Goal: Task Accomplishment & Management: Manage account settings

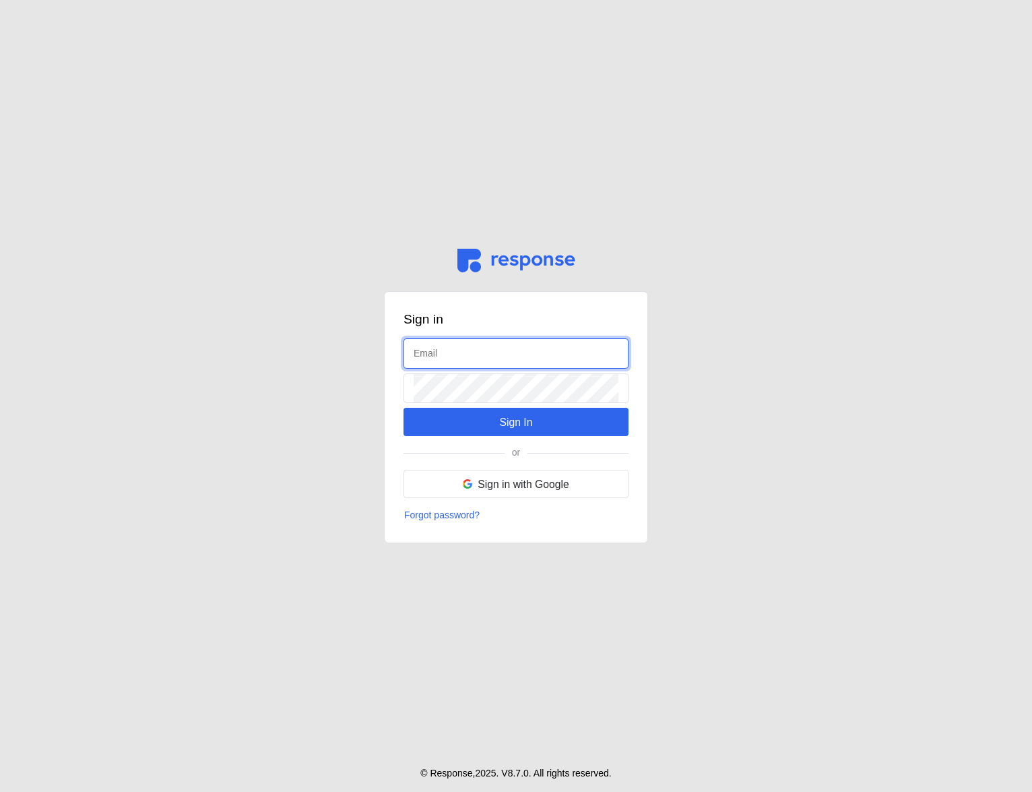
click at [491, 354] on input "text" at bounding box center [516, 353] width 205 height 29
type input "admin@tryresponse.com"
click at [493, 359] on input "text" at bounding box center [516, 353] width 205 height 29
type input "admin@tryresponse.com"
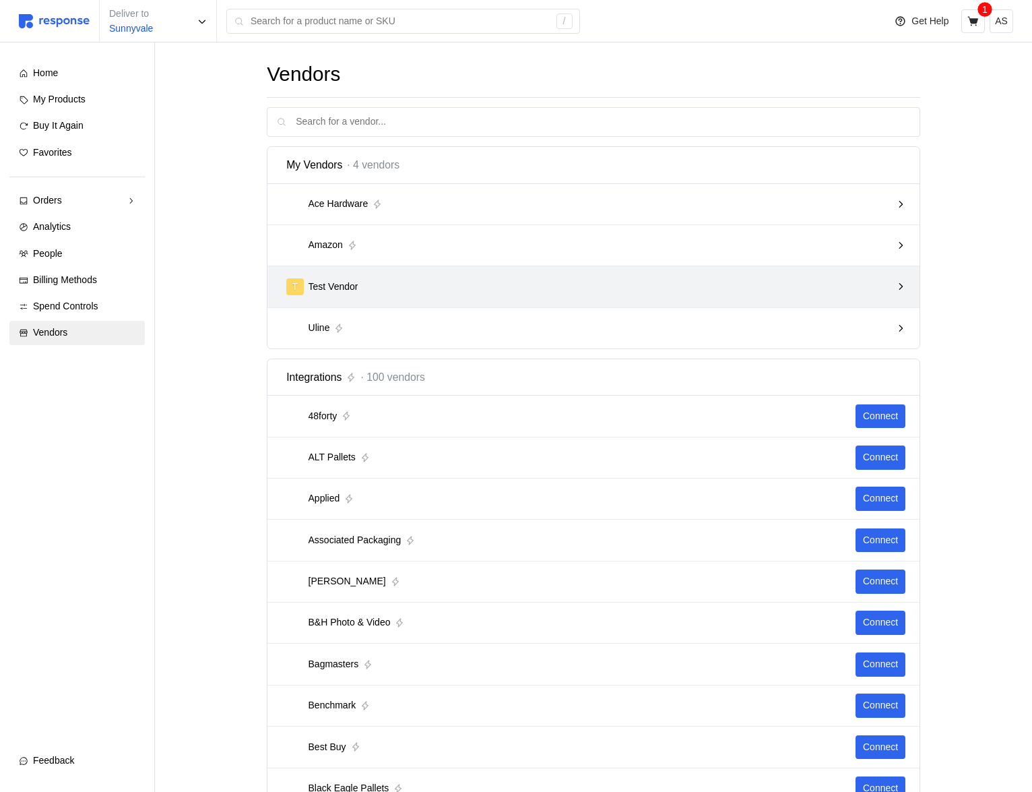
click at [480, 287] on div "T Test Vendor" at bounding box center [588, 286] width 605 height 17
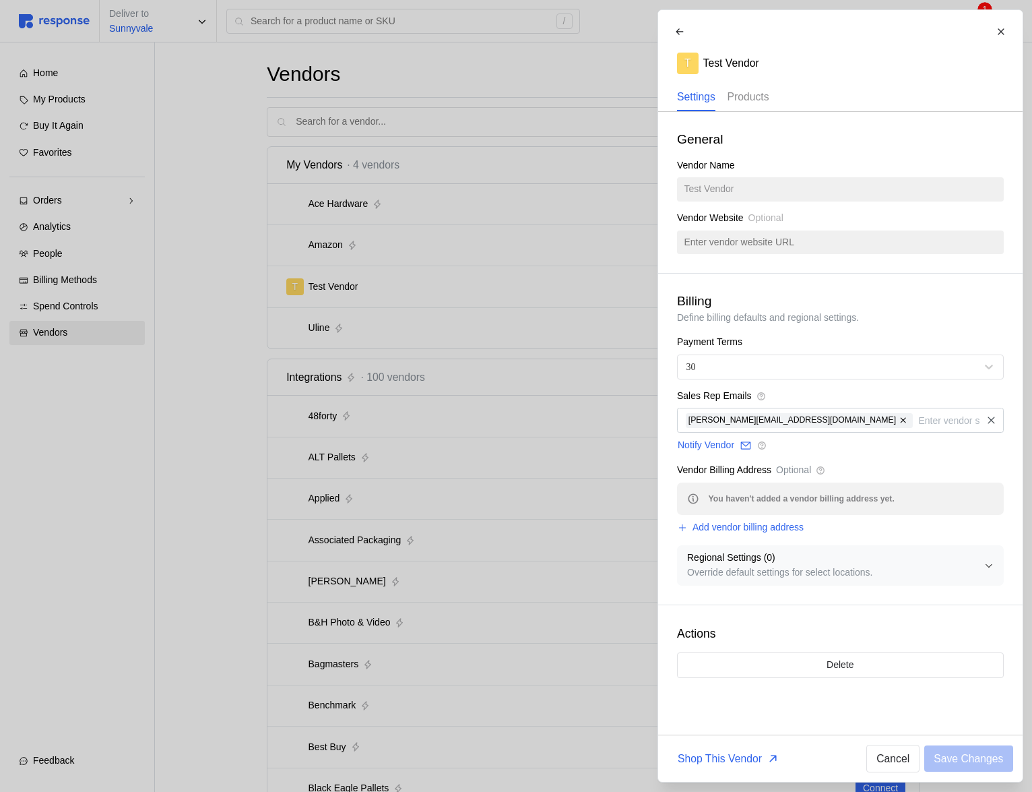
click at [743, 90] on p "Products" at bounding box center [748, 96] width 42 height 17
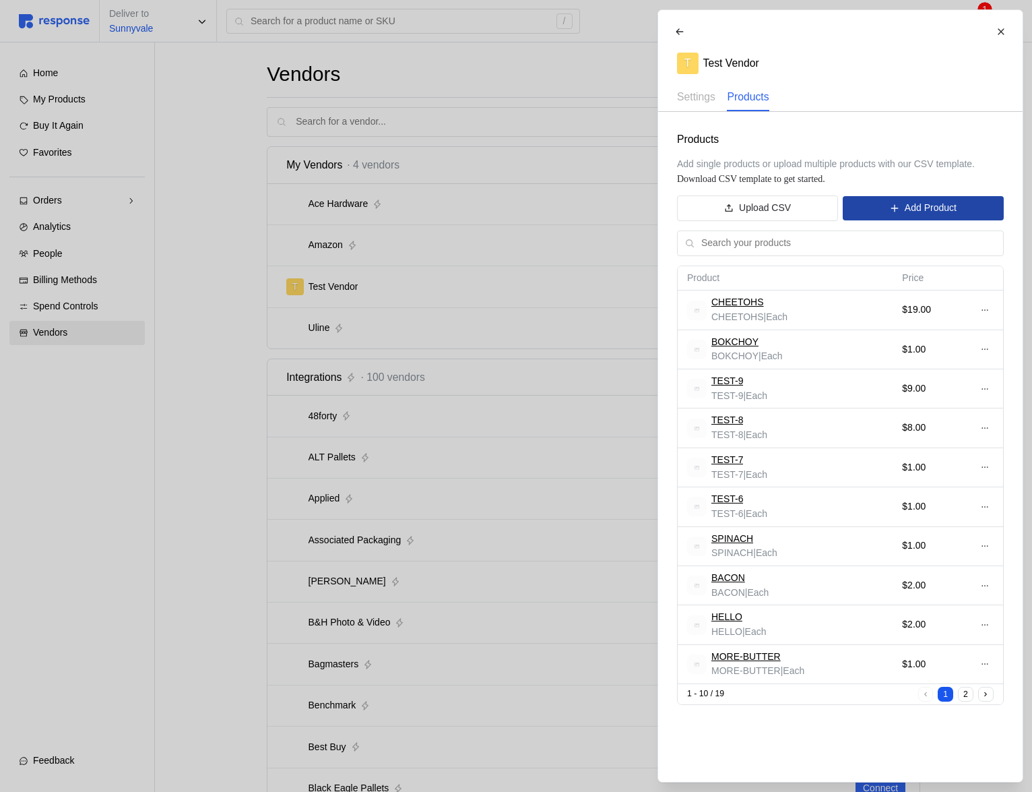
click at [891, 207] on icon at bounding box center [894, 208] width 9 height 9
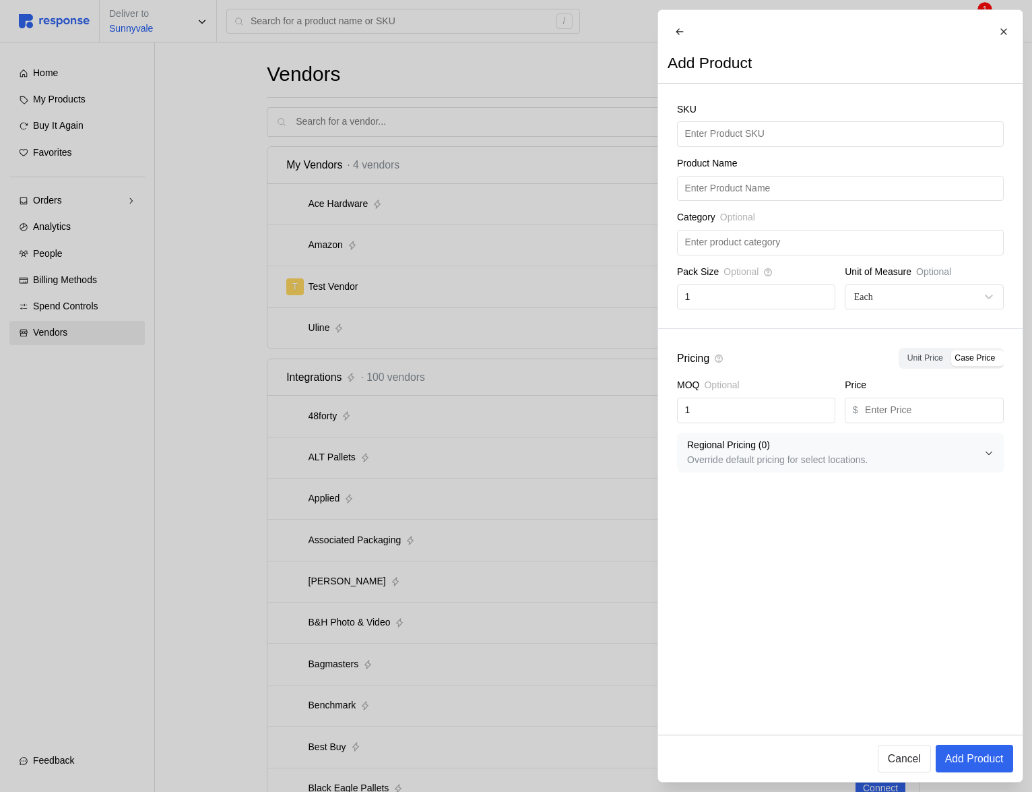
click at [735, 122] on div "SKU" at bounding box center [840, 112] width 327 height 20
click at [735, 130] on div "SKU" at bounding box center [840, 124] width 327 height 44
click at [735, 144] on input "text" at bounding box center [840, 134] width 311 height 24
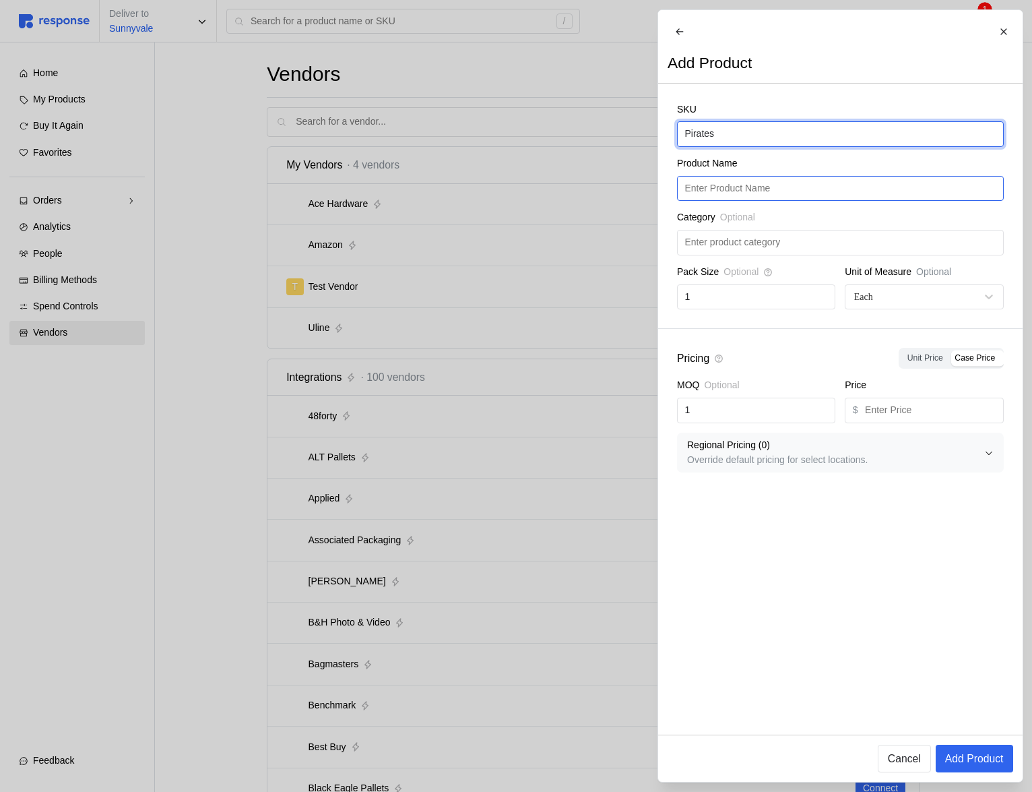
type input "Pirates"
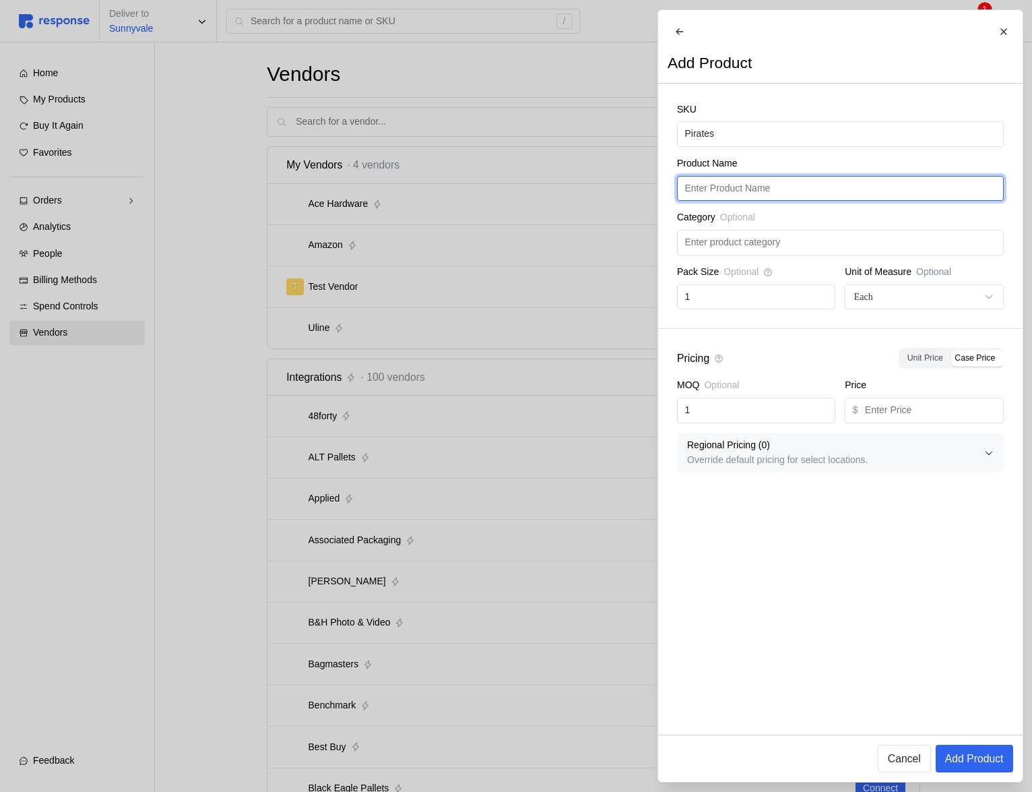
click at [780, 195] on input "text" at bounding box center [840, 189] width 311 height 24
paste input "Pirates"
type input "Pirates"
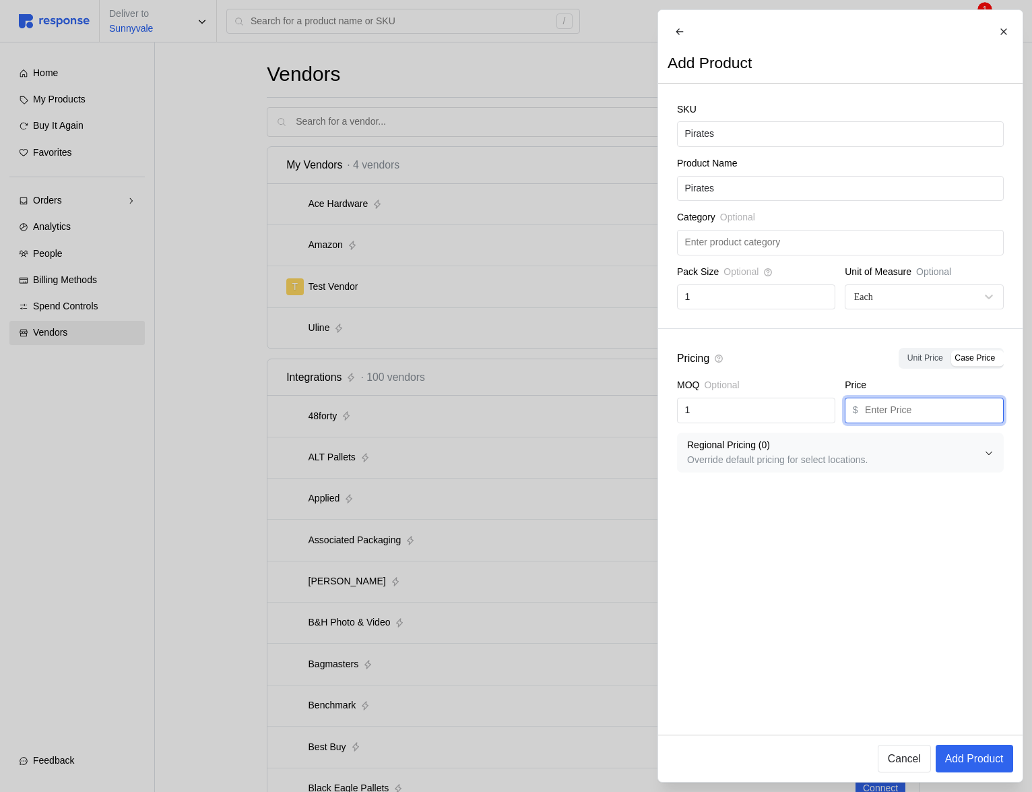
click at [905, 415] on input "text" at bounding box center [930, 410] width 131 height 24
type input "1"
click at [974, 768] on button "Add Product" at bounding box center [973, 759] width 77 height 28
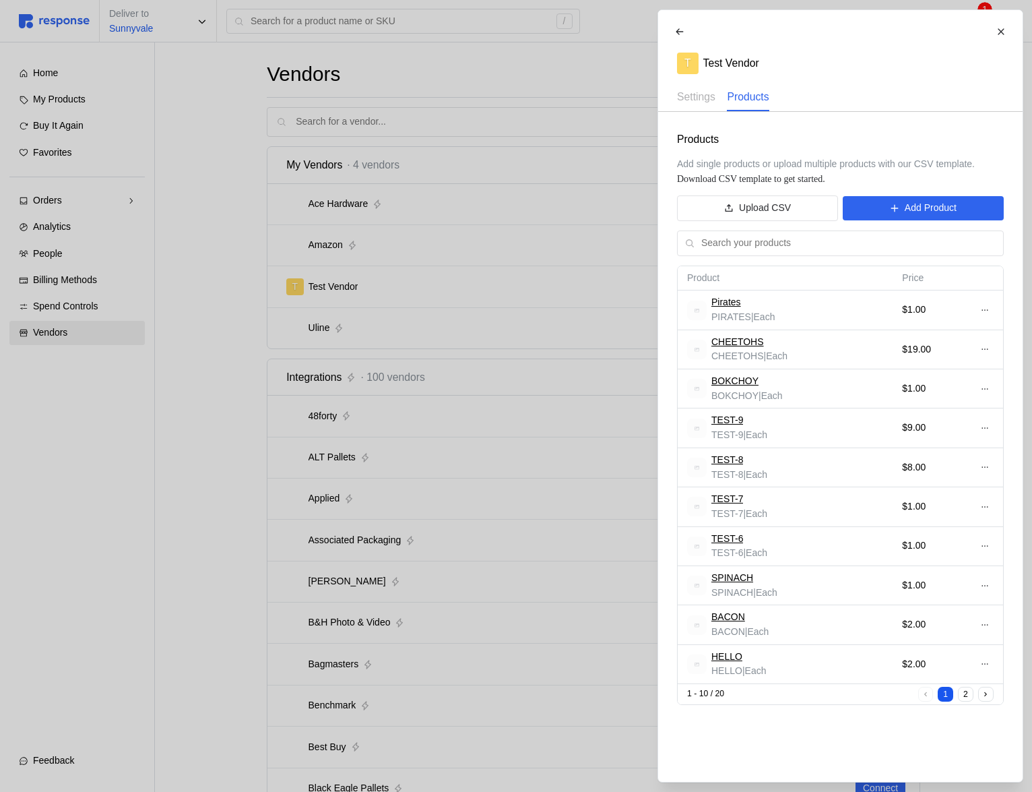
click at [478, 489] on div at bounding box center [516, 396] width 1032 height 792
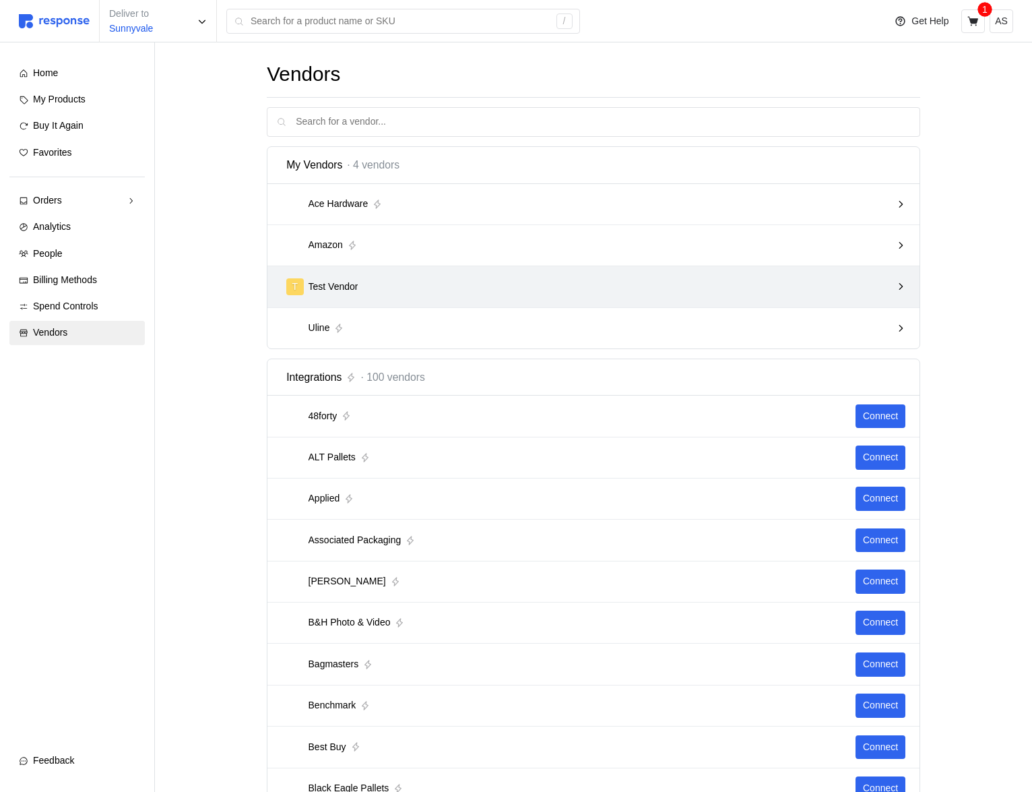
click at [363, 280] on div "T Test Vendor" at bounding box center [588, 286] width 605 height 17
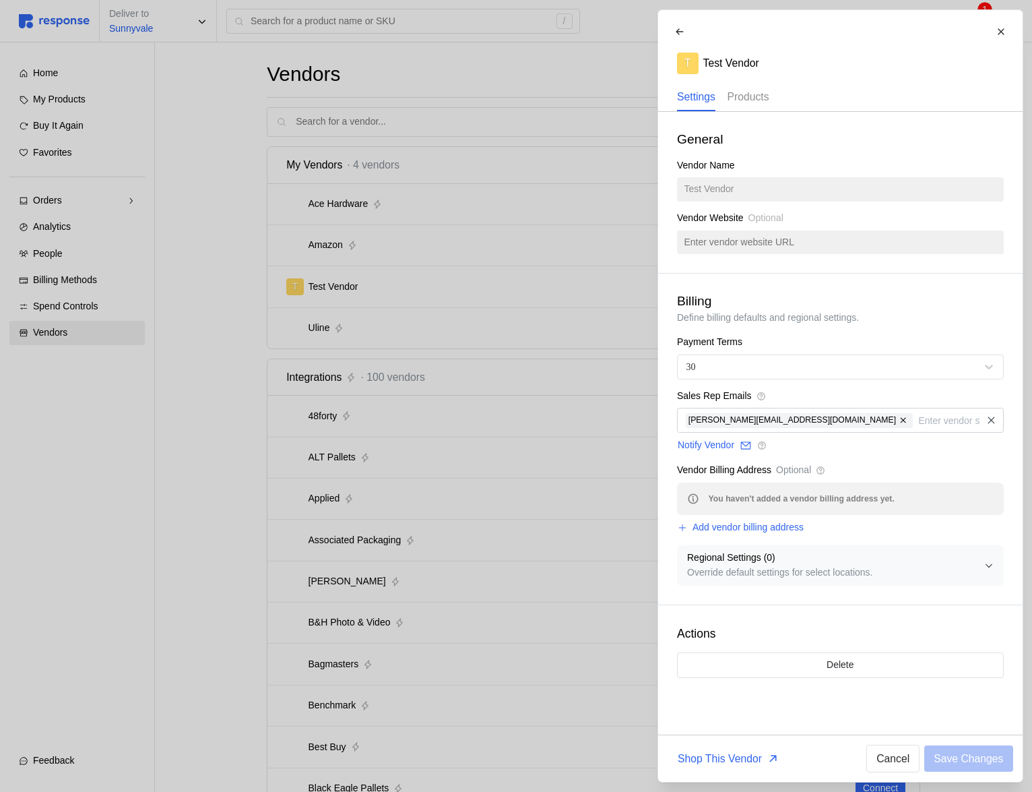
click at [748, 98] on p "Products" at bounding box center [748, 96] width 42 height 17
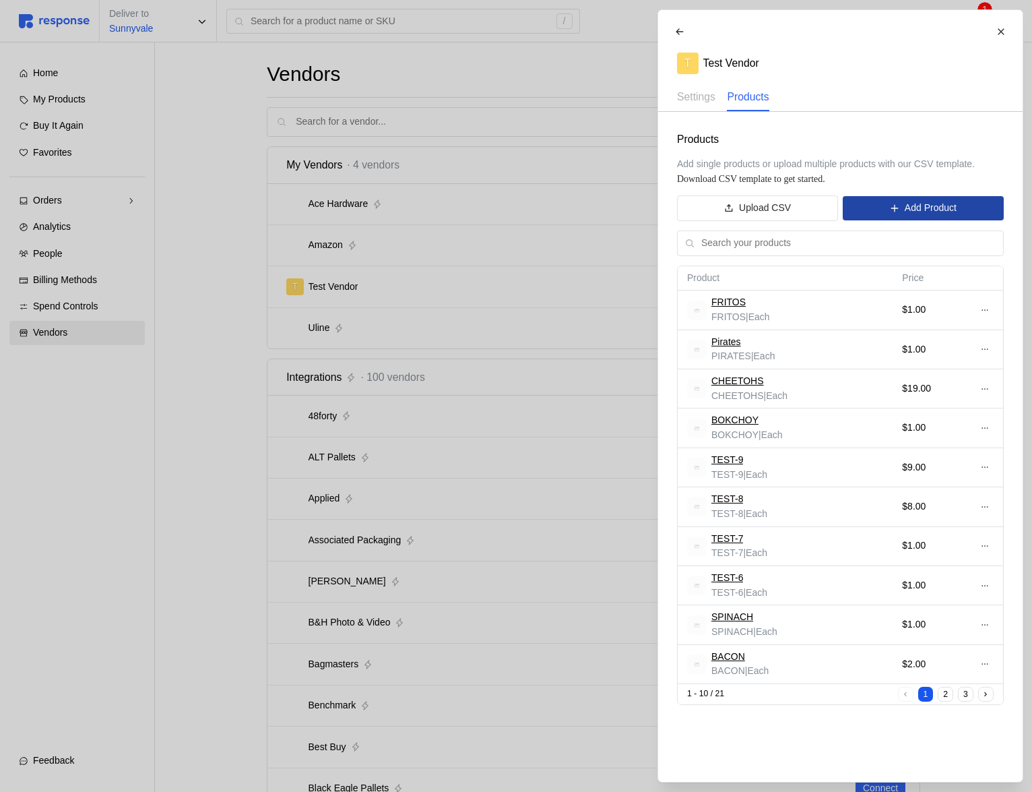
click at [872, 212] on button "Add Product" at bounding box center [923, 208] width 160 height 24
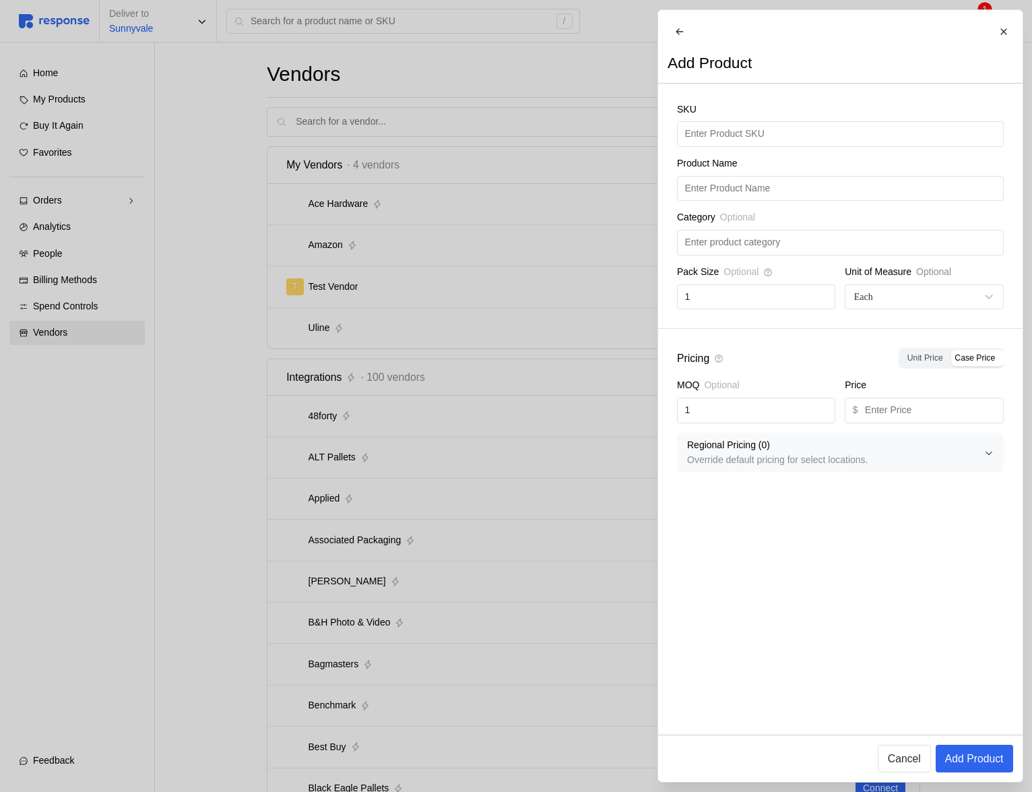
click at [760, 160] on div "SKU Product Name Category Optional Pack Size Optional 1 Unit of Measure Optiona…" at bounding box center [840, 206] width 365 height 245
click at [762, 146] on input "text" at bounding box center [840, 134] width 311 height 24
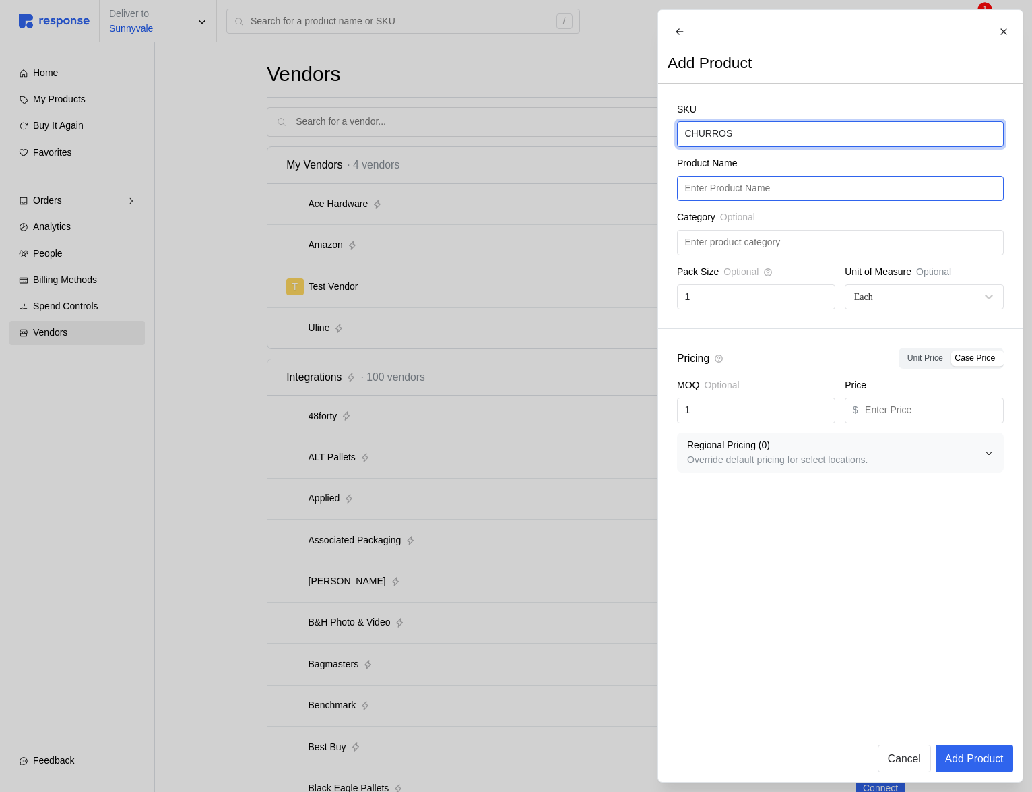
type input "CHURROS"
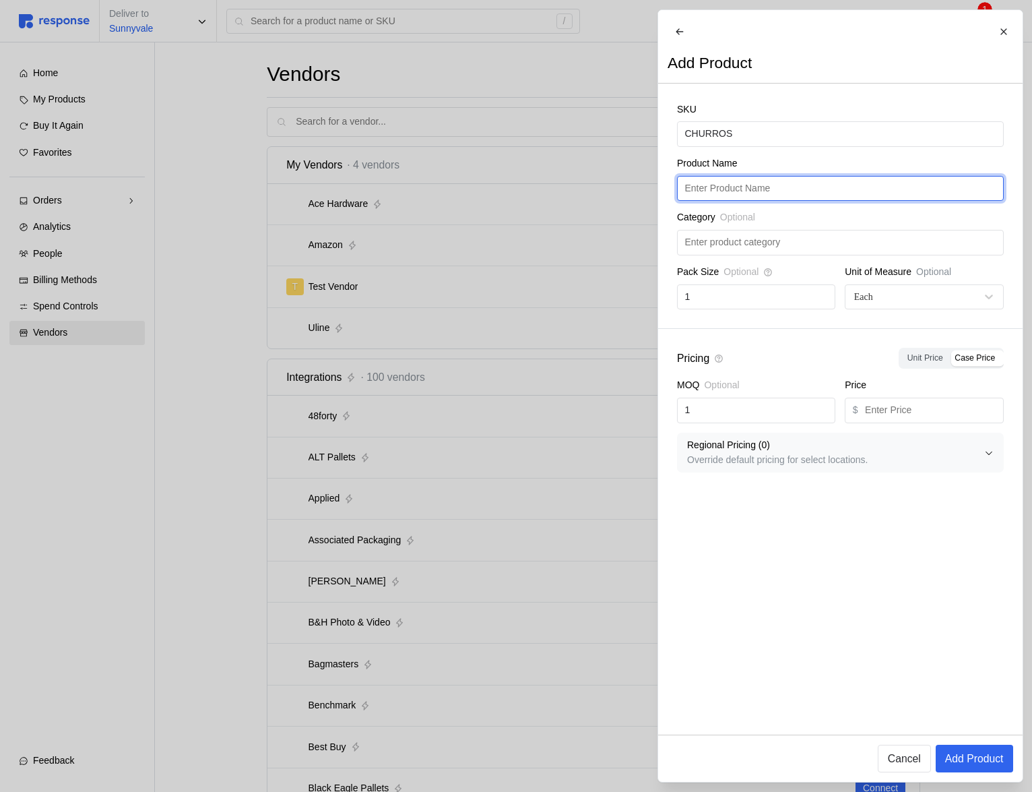
click at [786, 201] on input "text" at bounding box center [840, 189] width 311 height 24
paste input "CHURROS"
type input "CHURROS"
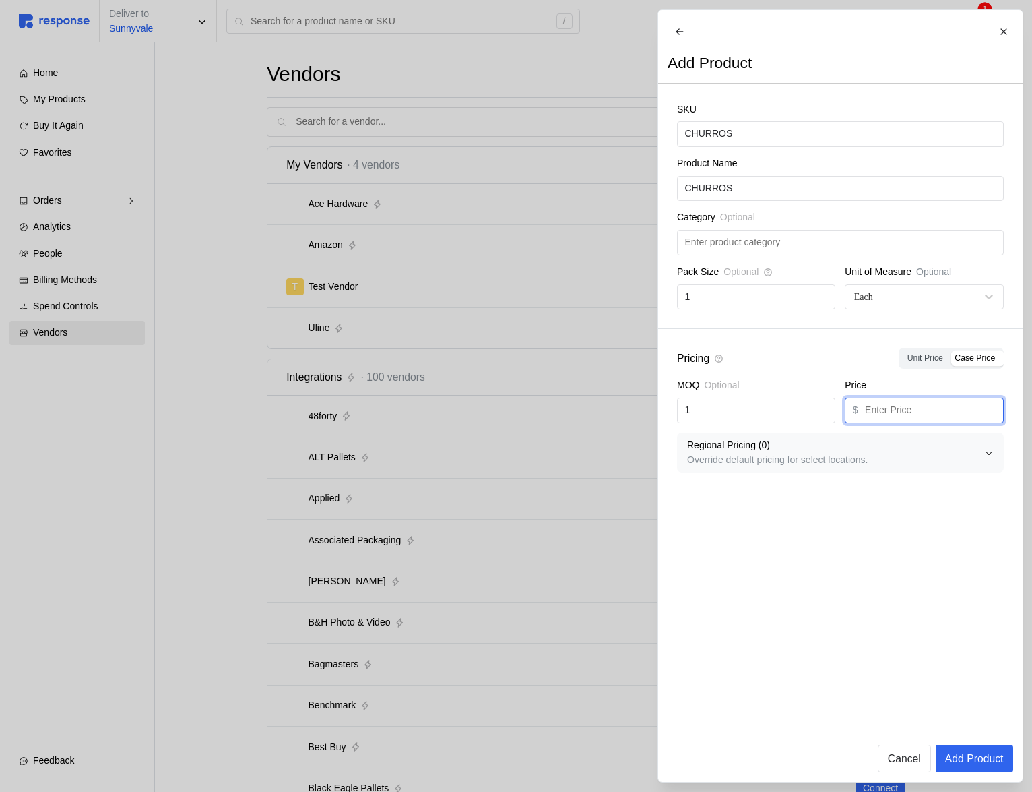
click at [932, 423] on input "text" at bounding box center [930, 410] width 131 height 24
type input "5"
click at [983, 763] on p "Add Product" at bounding box center [974, 758] width 59 height 17
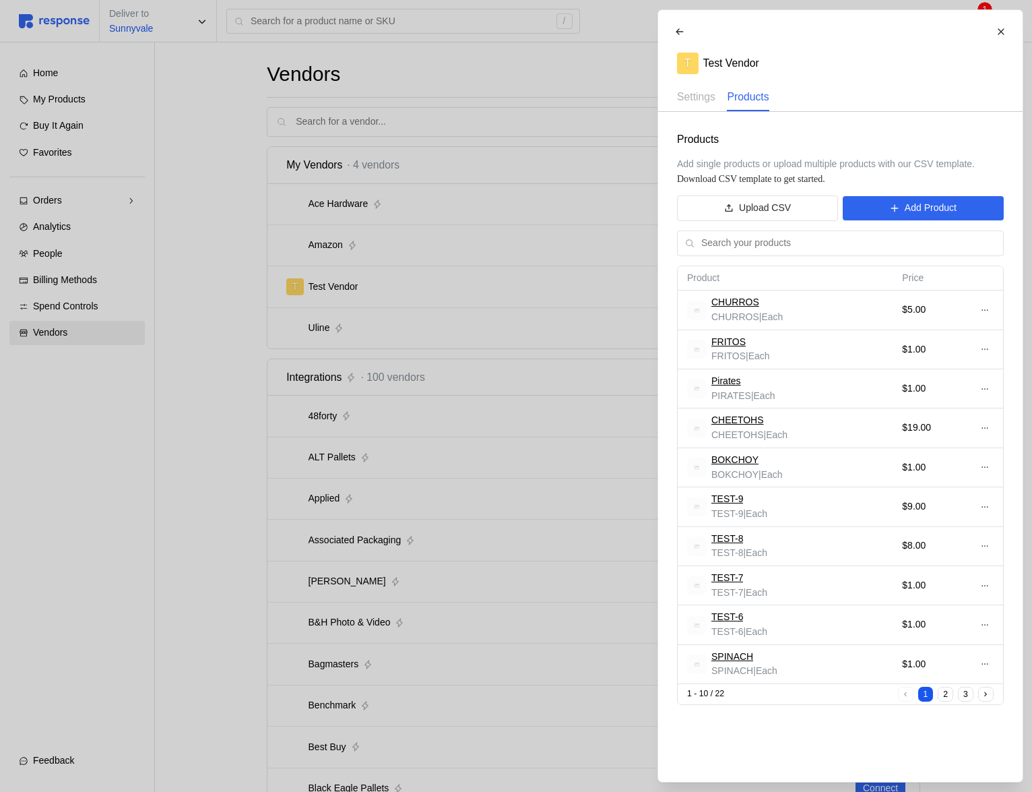
click at [557, 481] on div at bounding box center [516, 396] width 1032 height 792
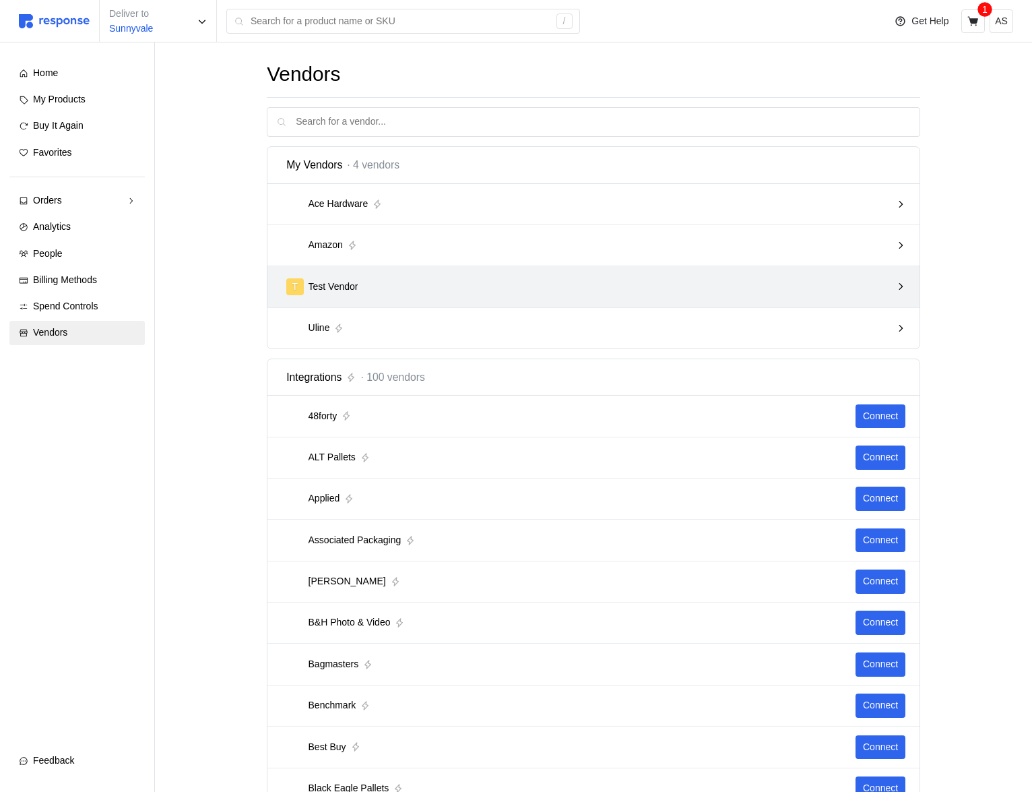
click at [516, 285] on div "T Test Vendor" at bounding box center [588, 286] width 605 height 17
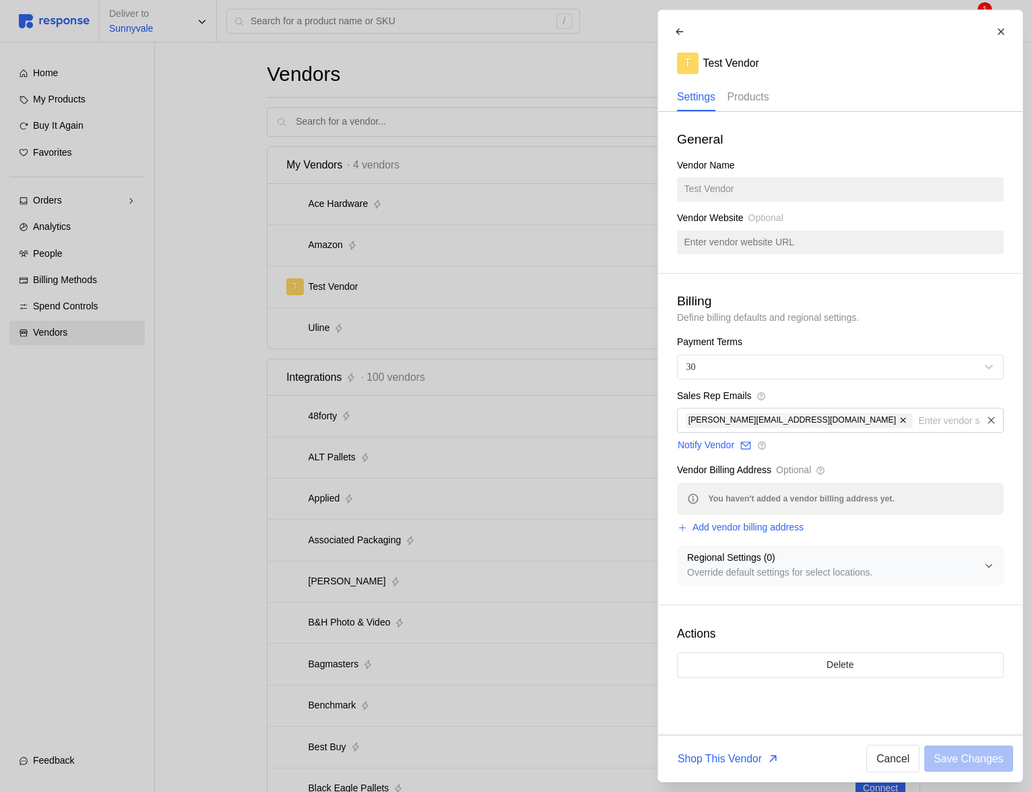
click at [769, 90] on p "Products" at bounding box center [748, 96] width 42 height 17
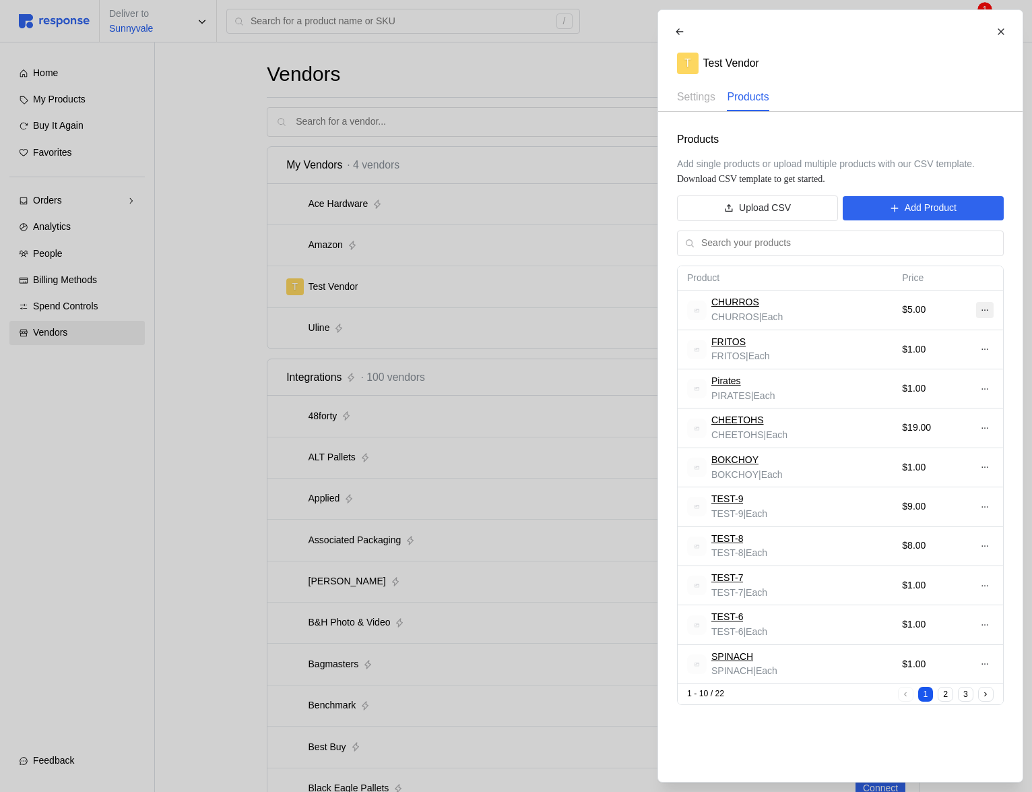
click at [987, 311] on icon at bounding box center [984, 309] width 9 height 9
click at [960, 344] on p "Edit" at bounding box center [941, 338] width 86 height 15
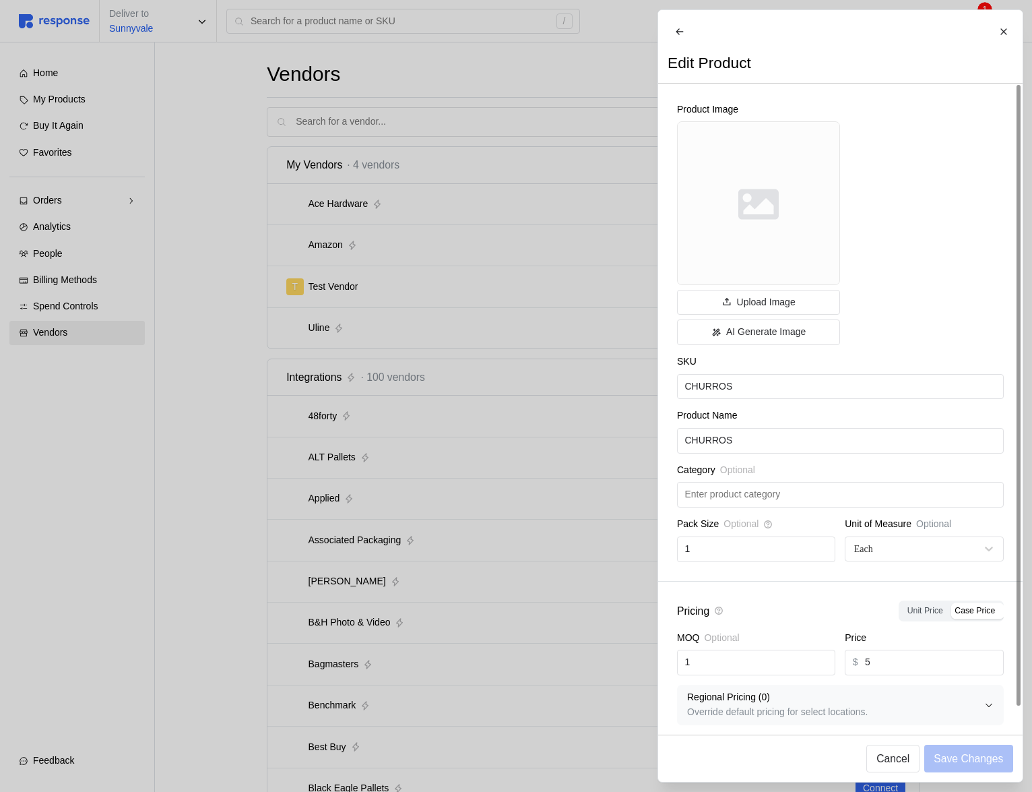
click at [449, 186] on div at bounding box center [516, 396] width 1032 height 792
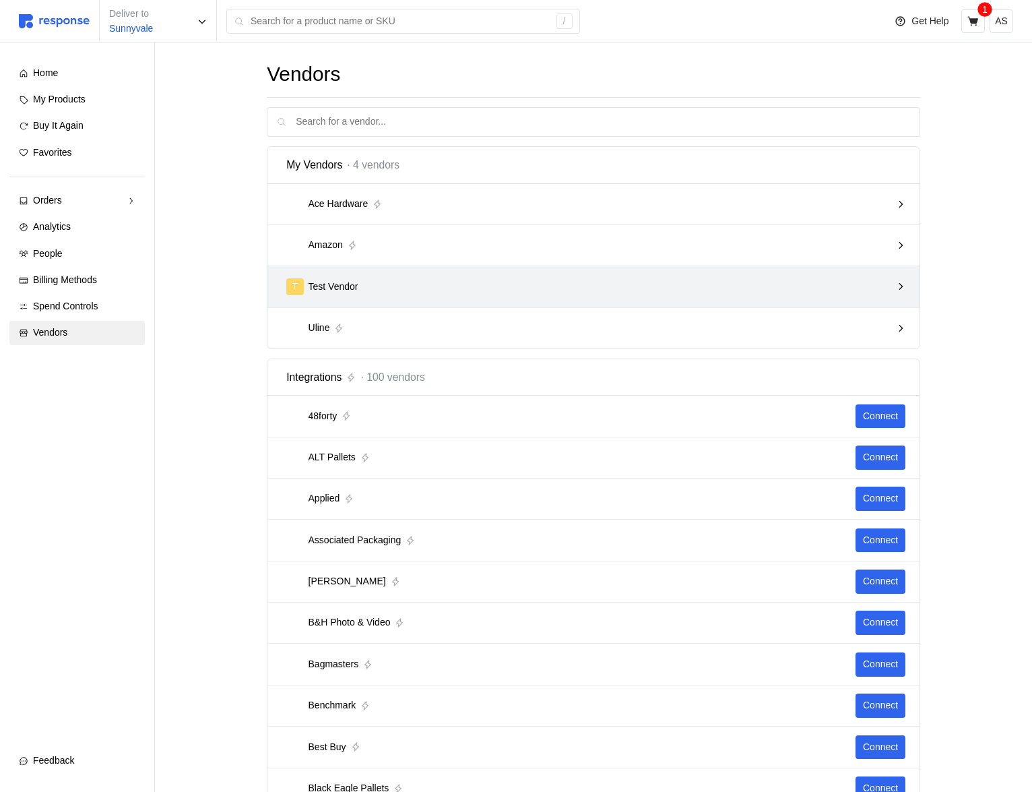
click at [527, 291] on div "T Test Vendor" at bounding box center [588, 286] width 605 height 17
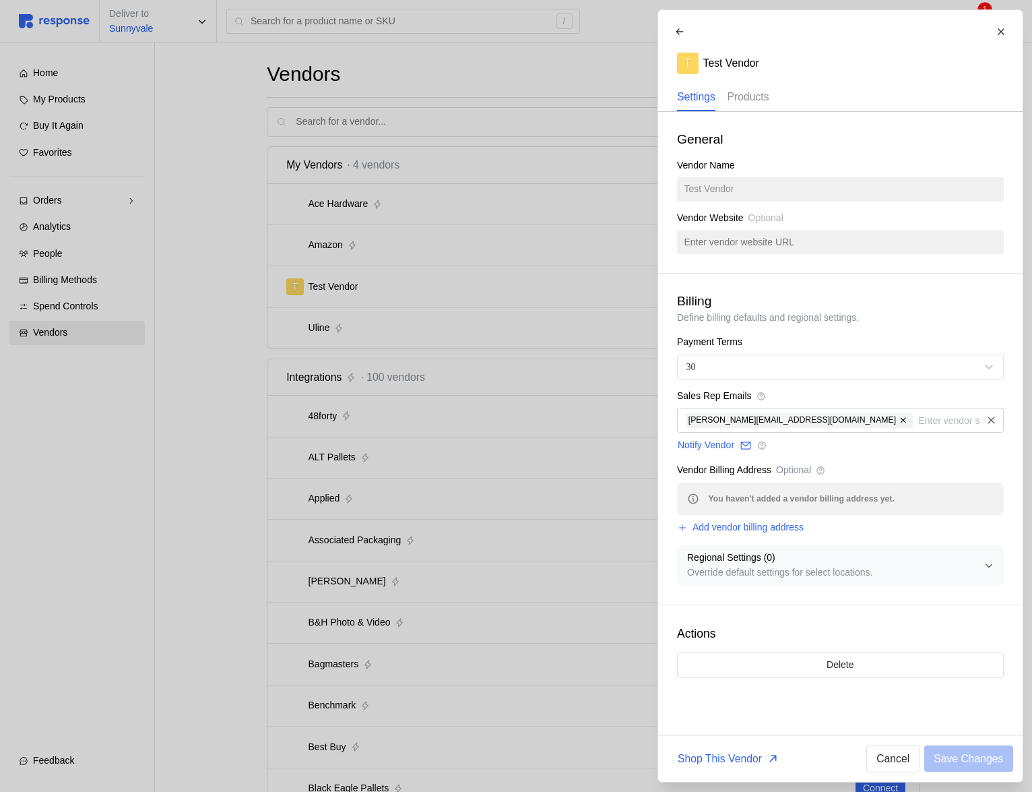
click at [759, 99] on p "Products" at bounding box center [748, 96] width 42 height 17
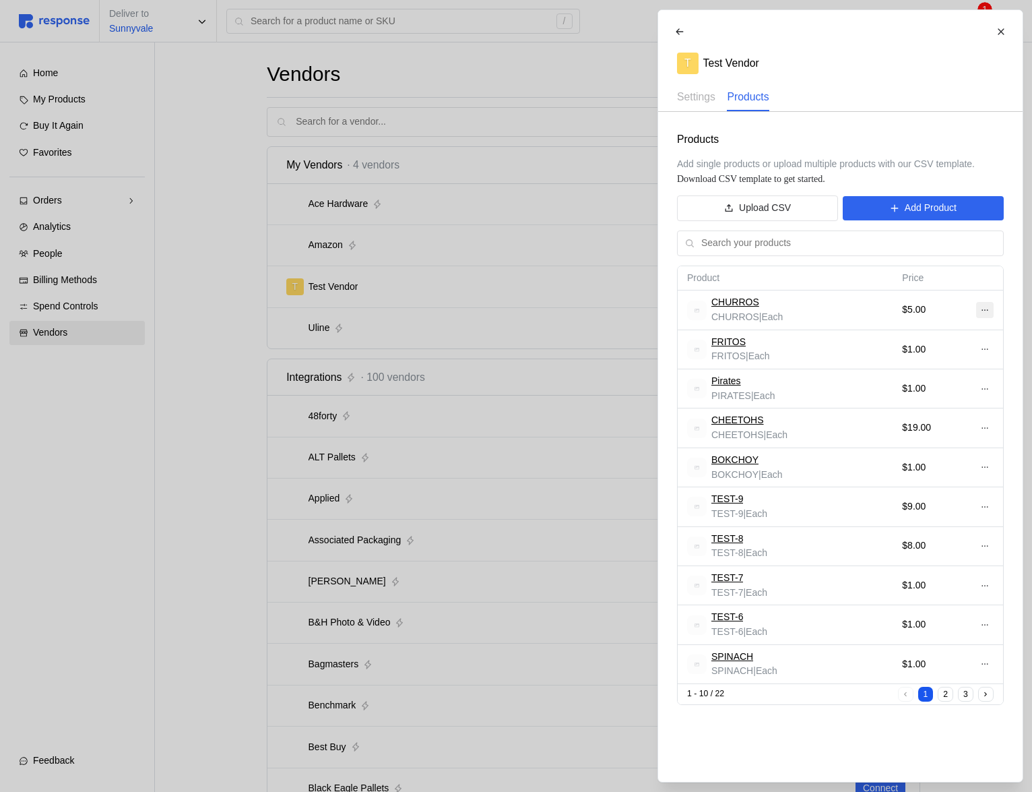
click at [991, 312] on button at bounding box center [985, 310] width 18 height 16
click at [912, 336] on p "Edit" at bounding box center [941, 338] width 86 height 15
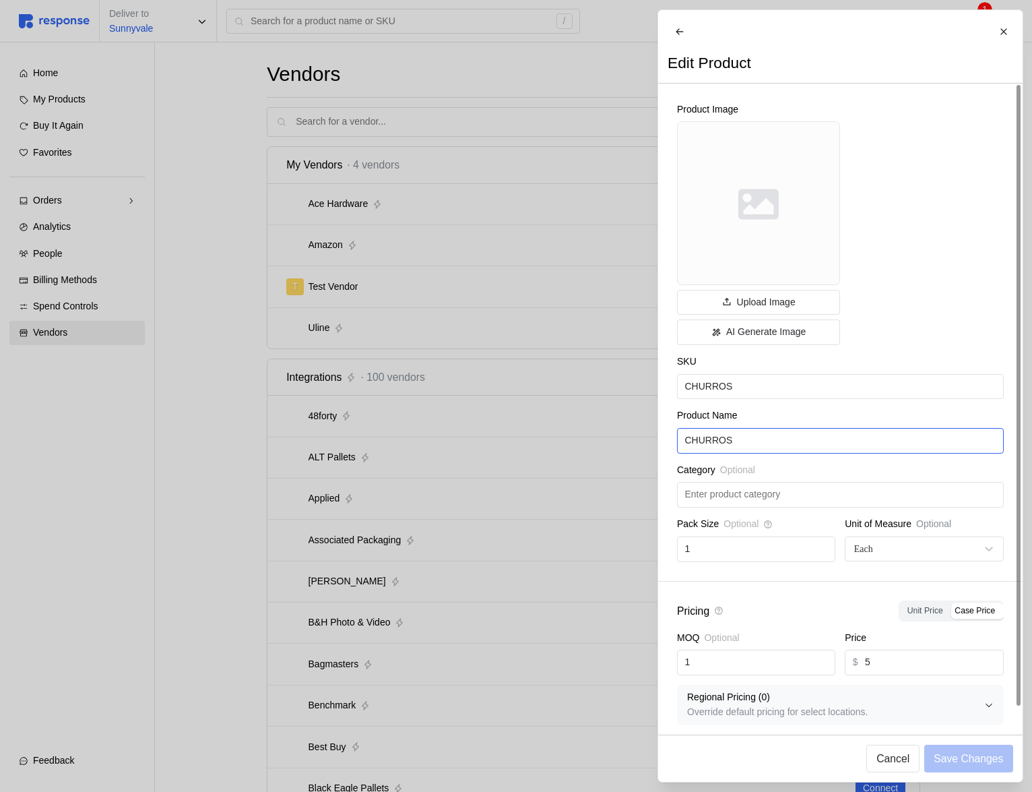
scroll to position [19, 0]
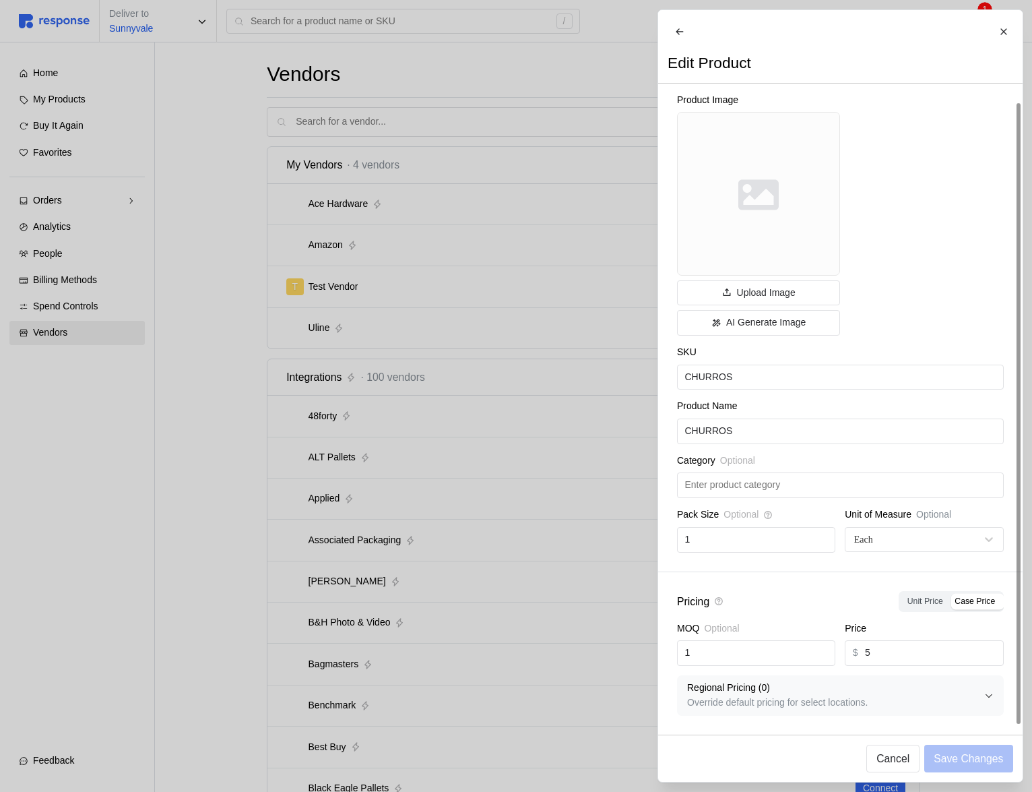
click at [414, 479] on div at bounding box center [516, 396] width 1032 height 792
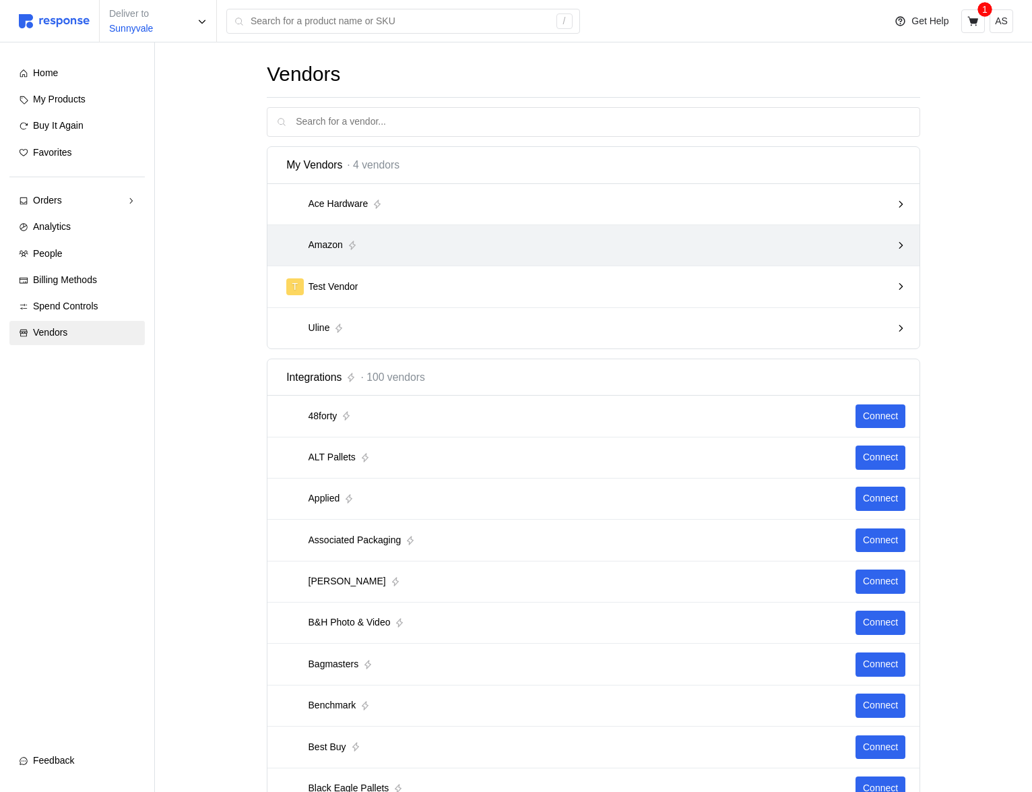
click at [794, 259] on div "Amazon" at bounding box center [594, 245] width 652 height 41
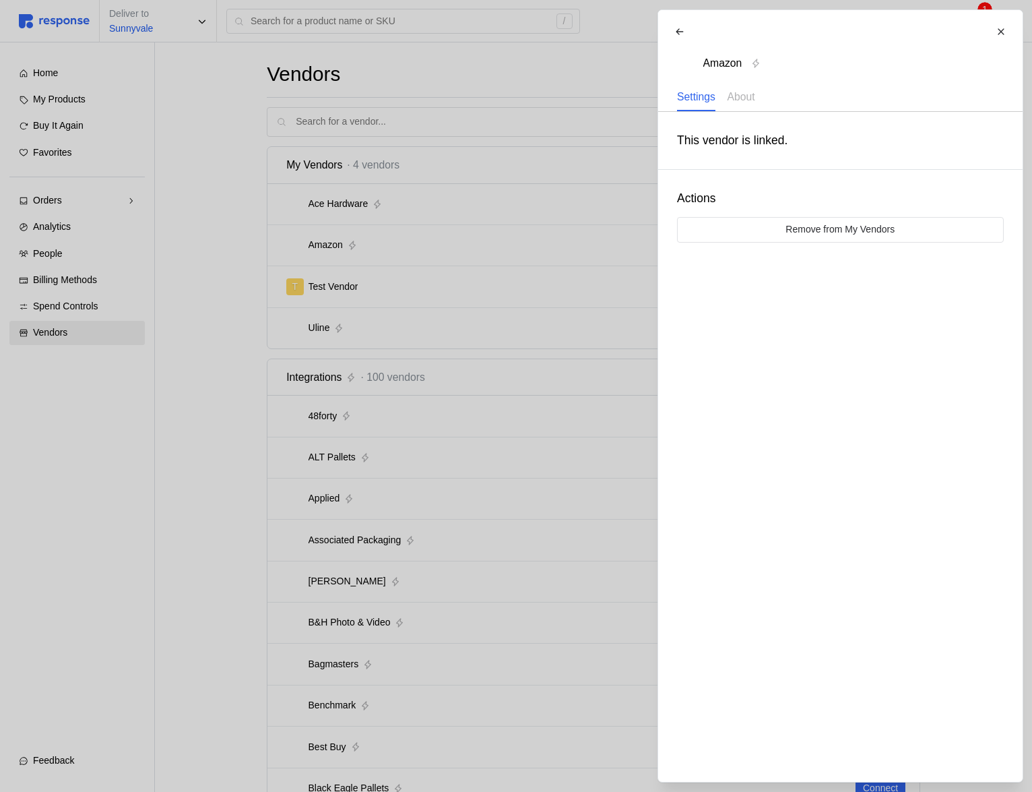
click at [596, 309] on div at bounding box center [516, 396] width 1032 height 792
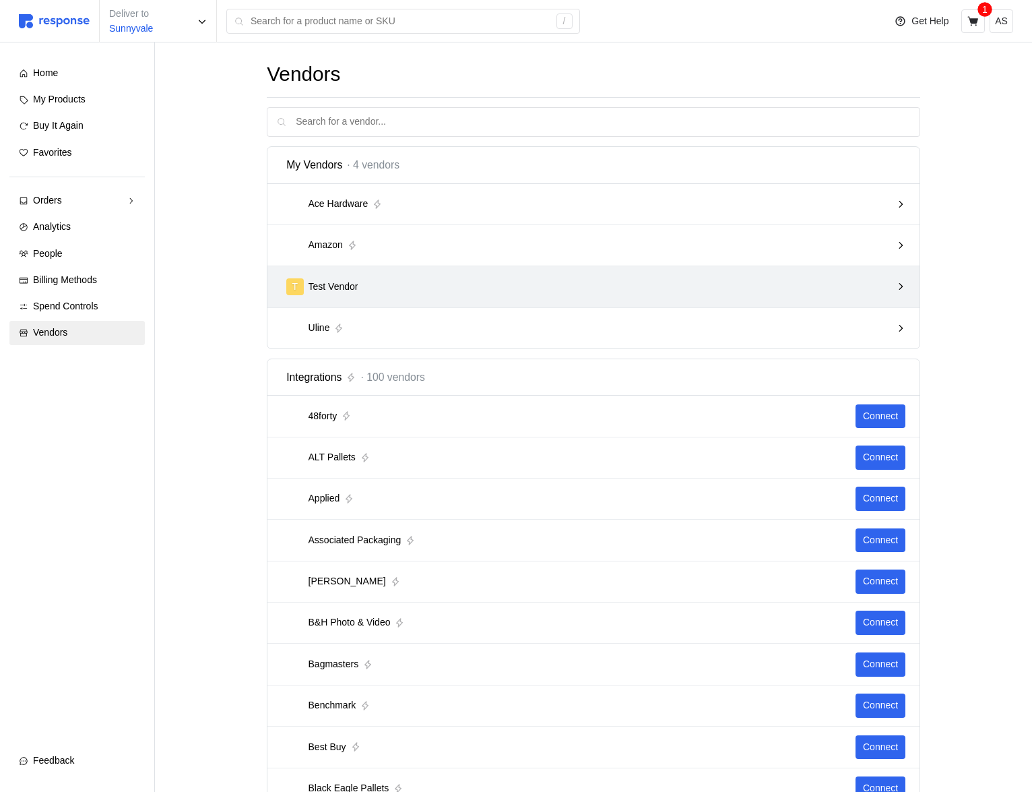
click at [677, 305] on div "T Test Vendor" at bounding box center [594, 286] width 652 height 41
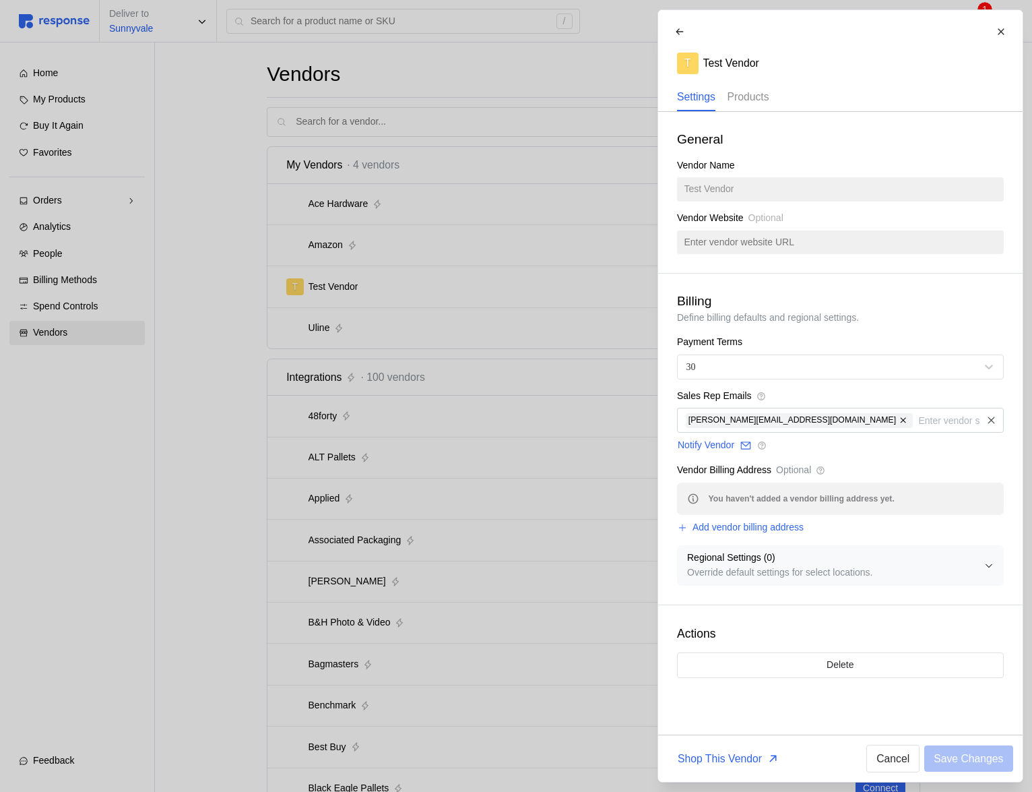
click at [743, 84] on div "Products" at bounding box center [748, 98] width 42 height 28
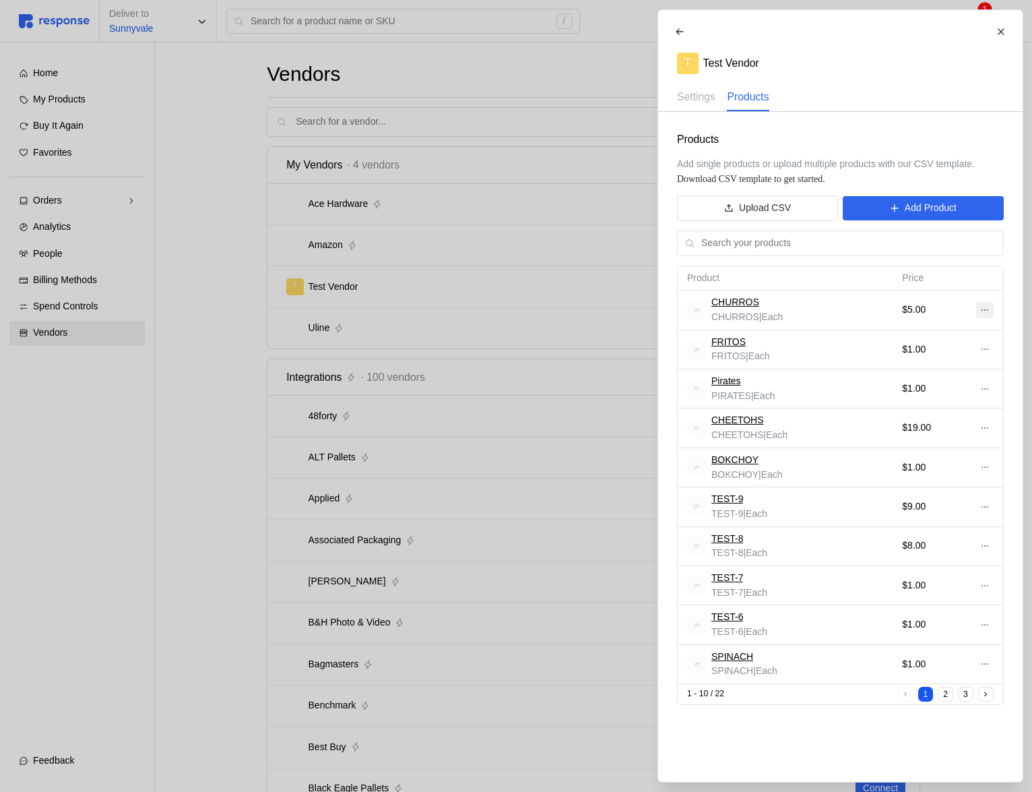
click at [981, 313] on icon at bounding box center [984, 309] width 9 height 9
click at [941, 340] on p "Edit" at bounding box center [941, 338] width 86 height 15
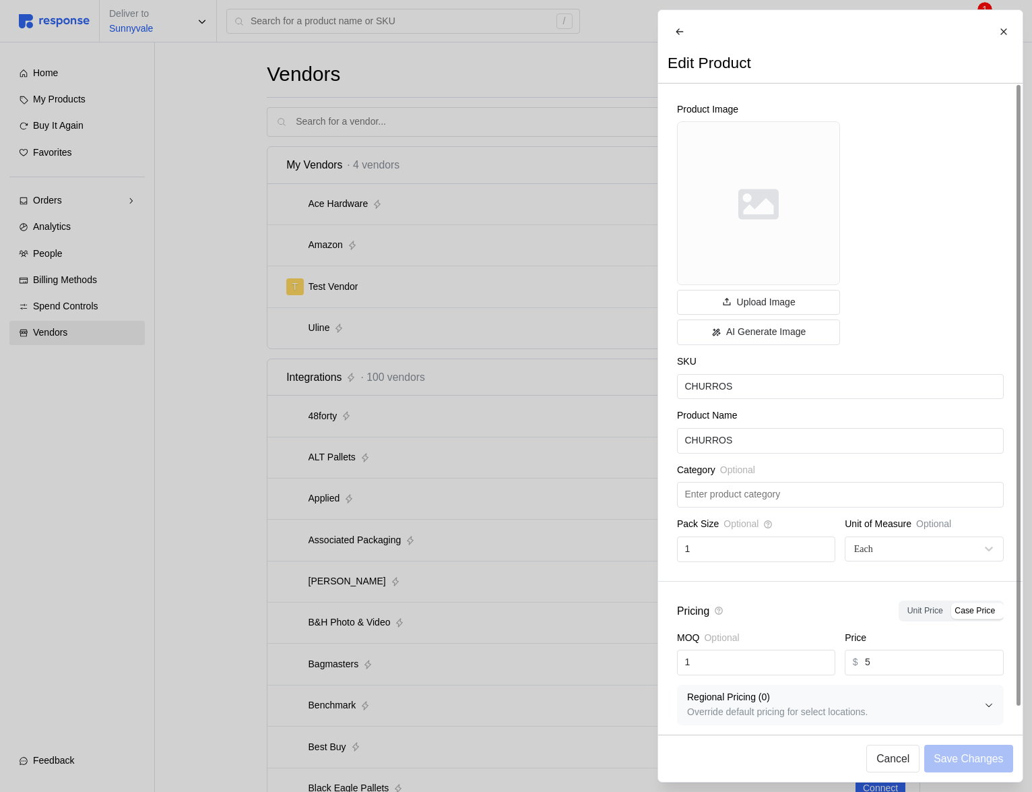
scroll to position [19, 0]
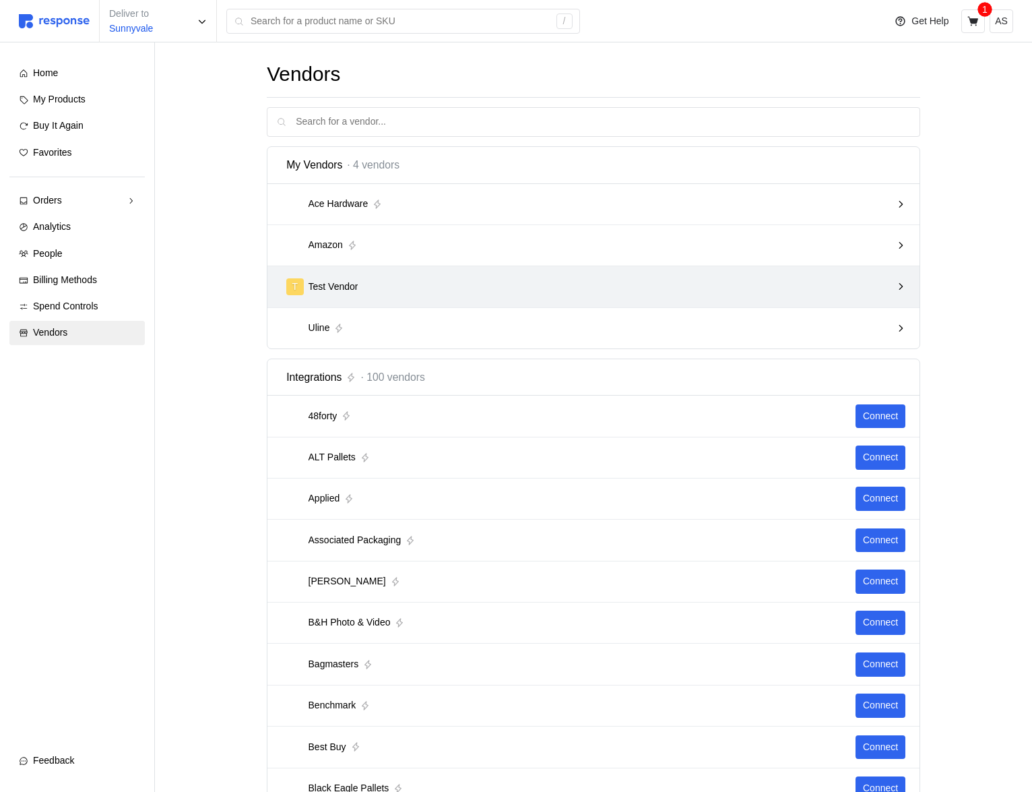
click at [705, 285] on div "T Test Vendor" at bounding box center [588, 286] width 605 height 17
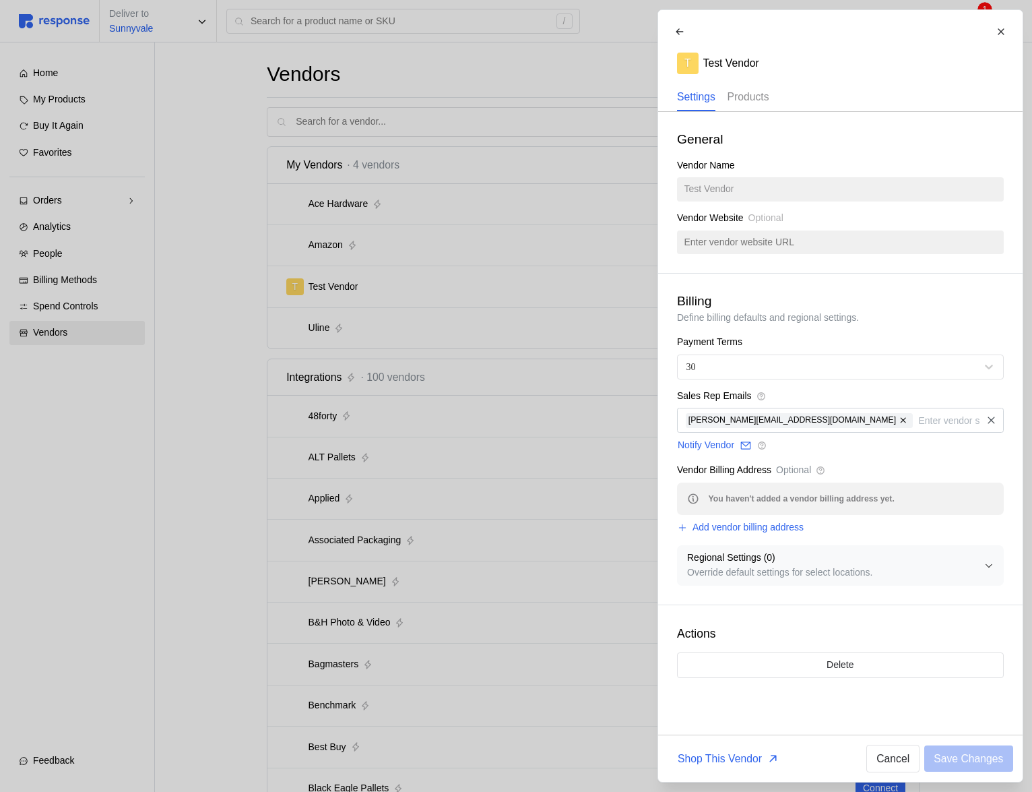
click at [769, 100] on p "Products" at bounding box center [748, 96] width 42 height 17
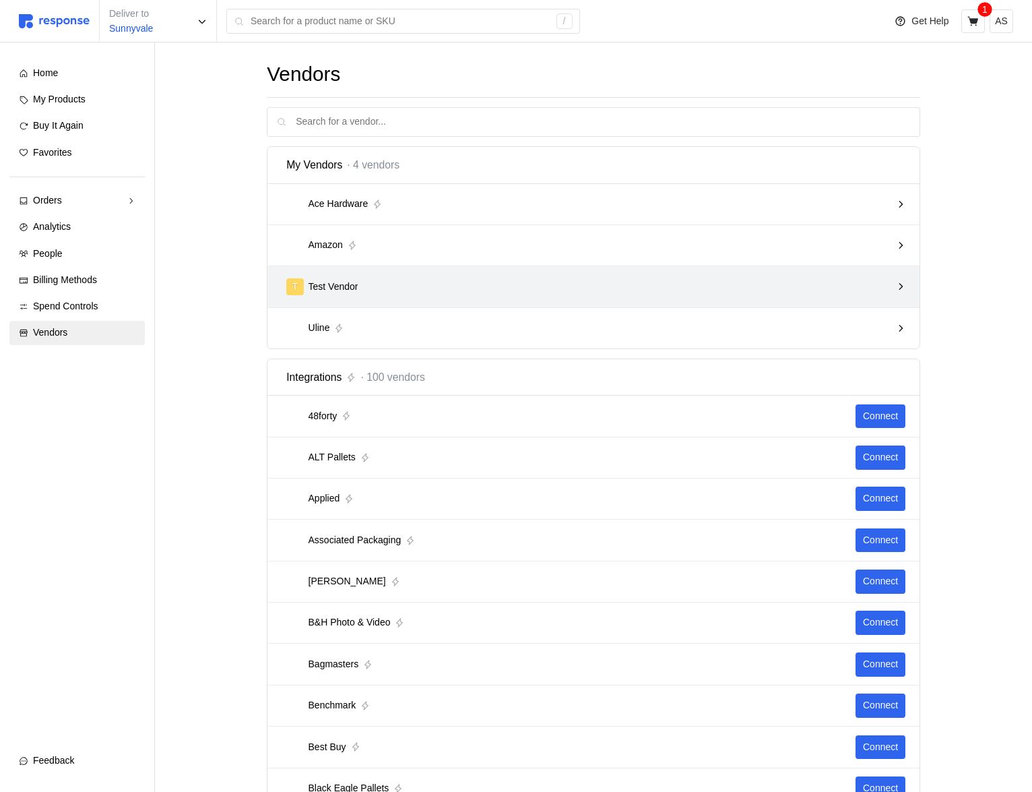
click at [791, 293] on div "T Test Vendor" at bounding box center [588, 286] width 605 height 17
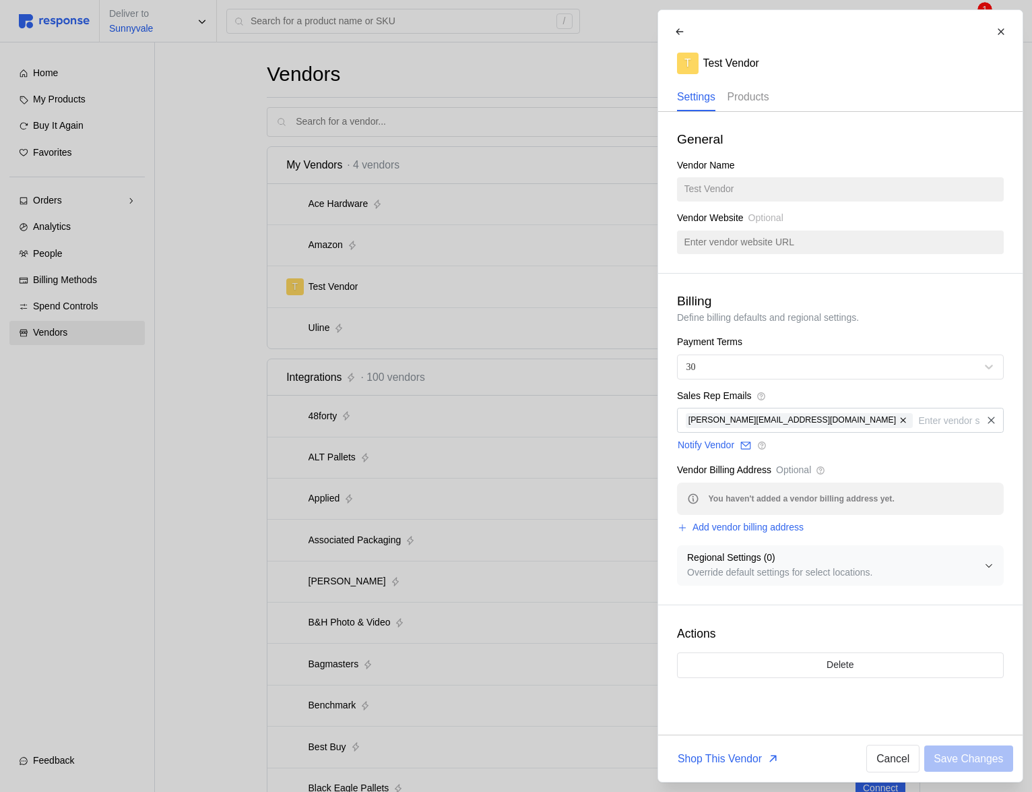
click at [768, 96] on p "Products" at bounding box center [748, 96] width 42 height 17
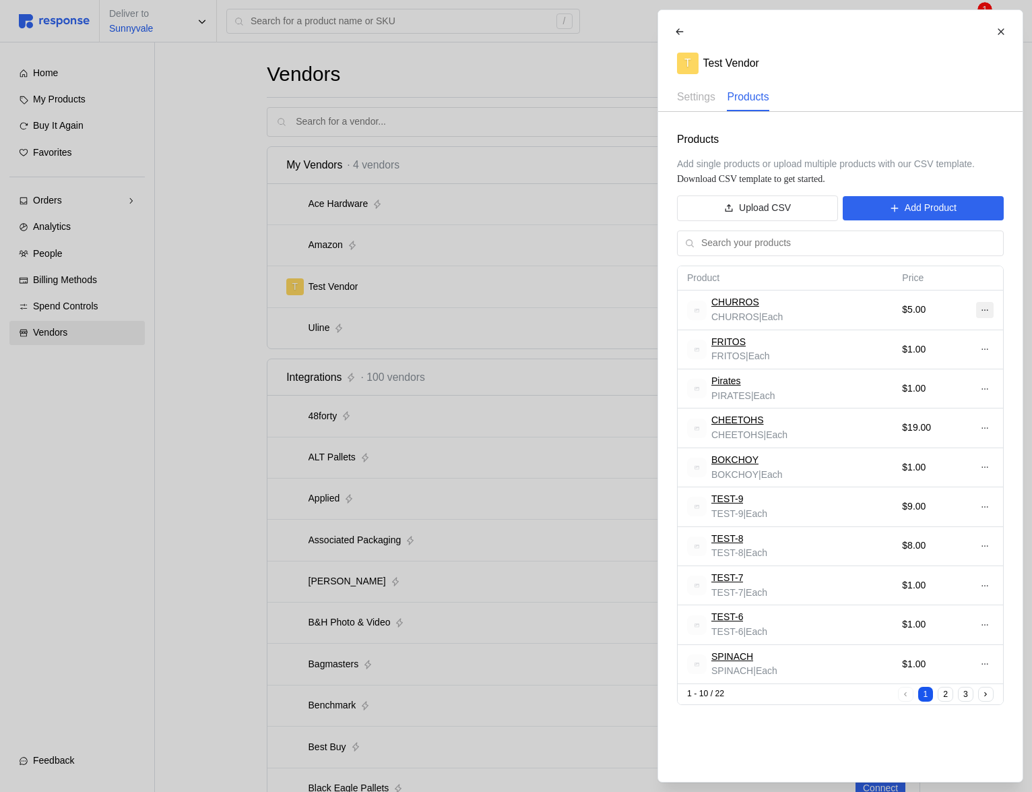
click at [987, 308] on icon at bounding box center [984, 309] width 9 height 9
click at [939, 338] on p "Edit" at bounding box center [941, 338] width 86 height 15
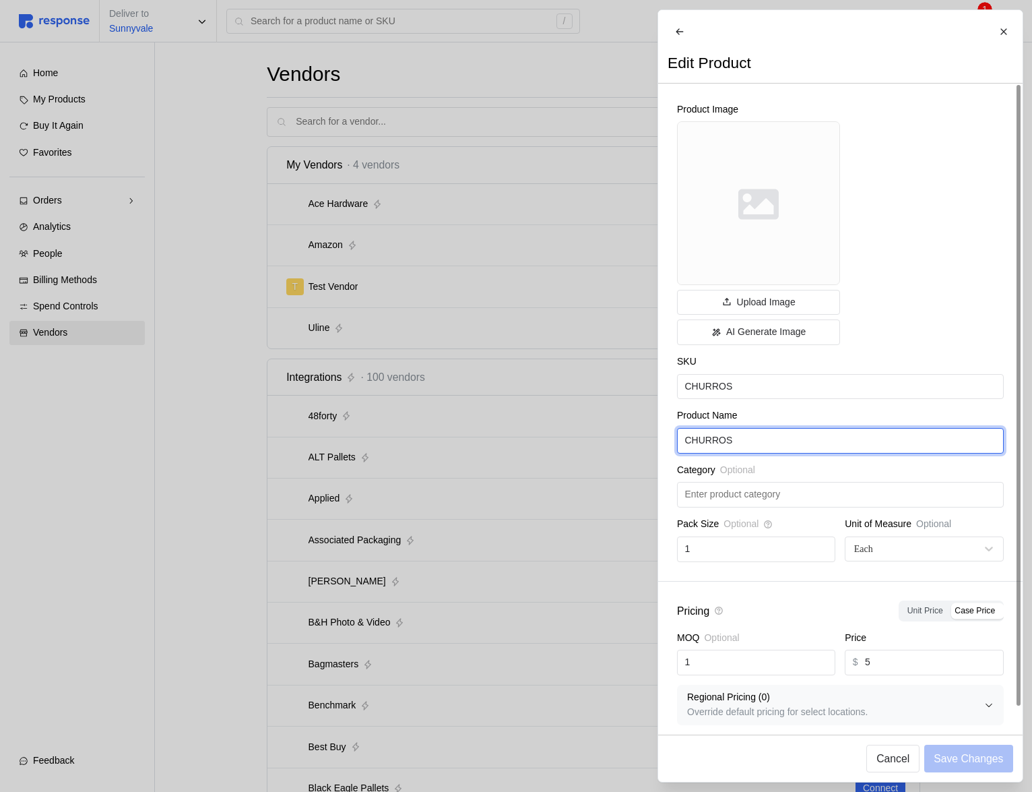
click at [760, 453] on input "CHURROS" at bounding box center [840, 441] width 311 height 24
type input "CHURROS1"
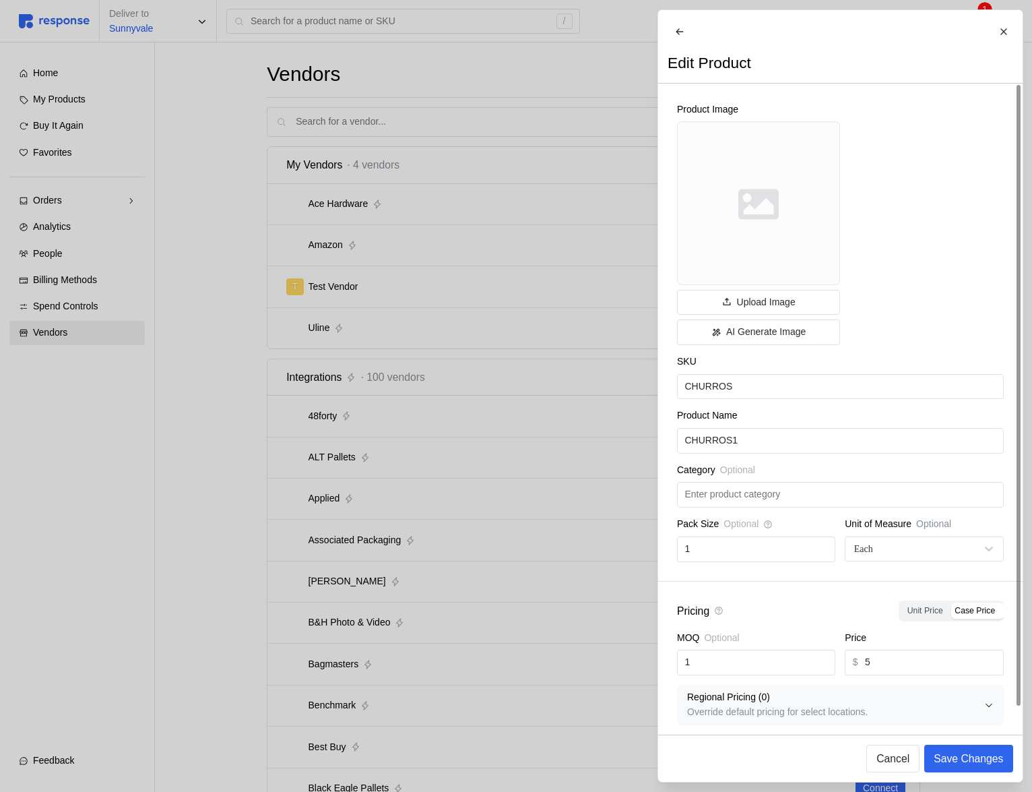
click at [956, 759] on p "Save Changes" at bounding box center [968, 758] width 69 height 17
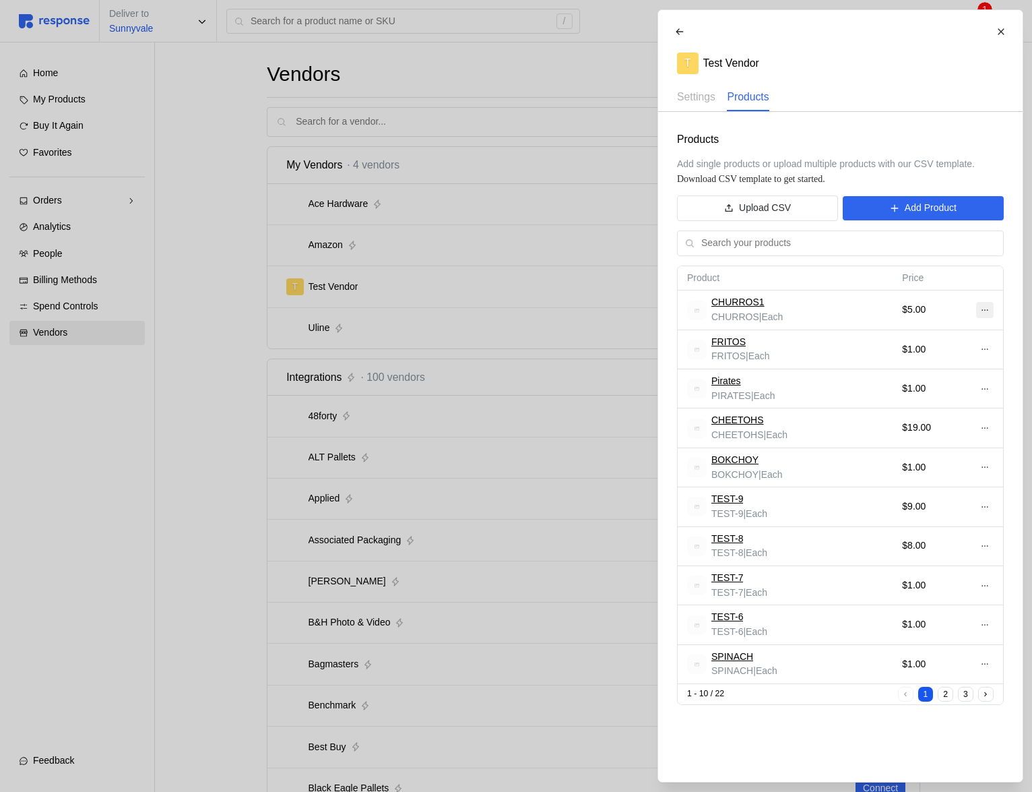
click at [989, 308] on icon at bounding box center [984, 309] width 9 height 9
click at [919, 344] on p "Edit" at bounding box center [941, 338] width 86 height 15
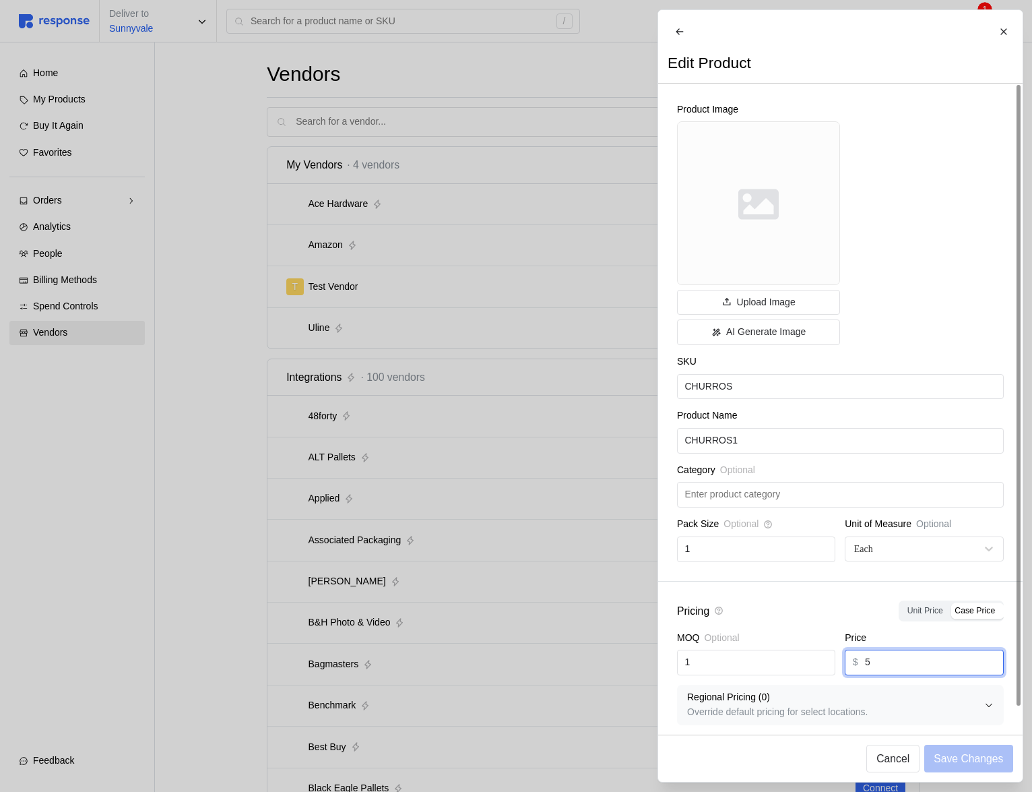
click at [898, 669] on input "5" at bounding box center [930, 662] width 131 height 24
type input "4"
click at [957, 758] on p "Save Changes" at bounding box center [968, 758] width 69 height 17
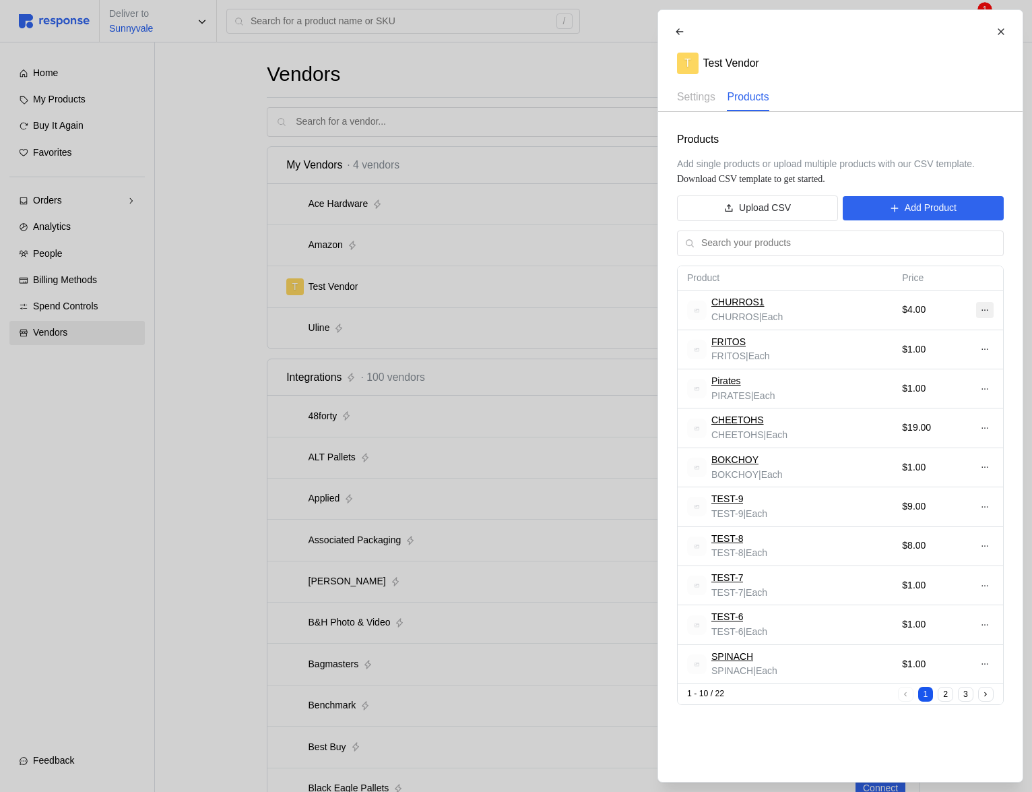
click at [978, 310] on button at bounding box center [985, 310] width 18 height 16
click at [929, 330] on button "Edit" at bounding box center [934, 338] width 107 height 24
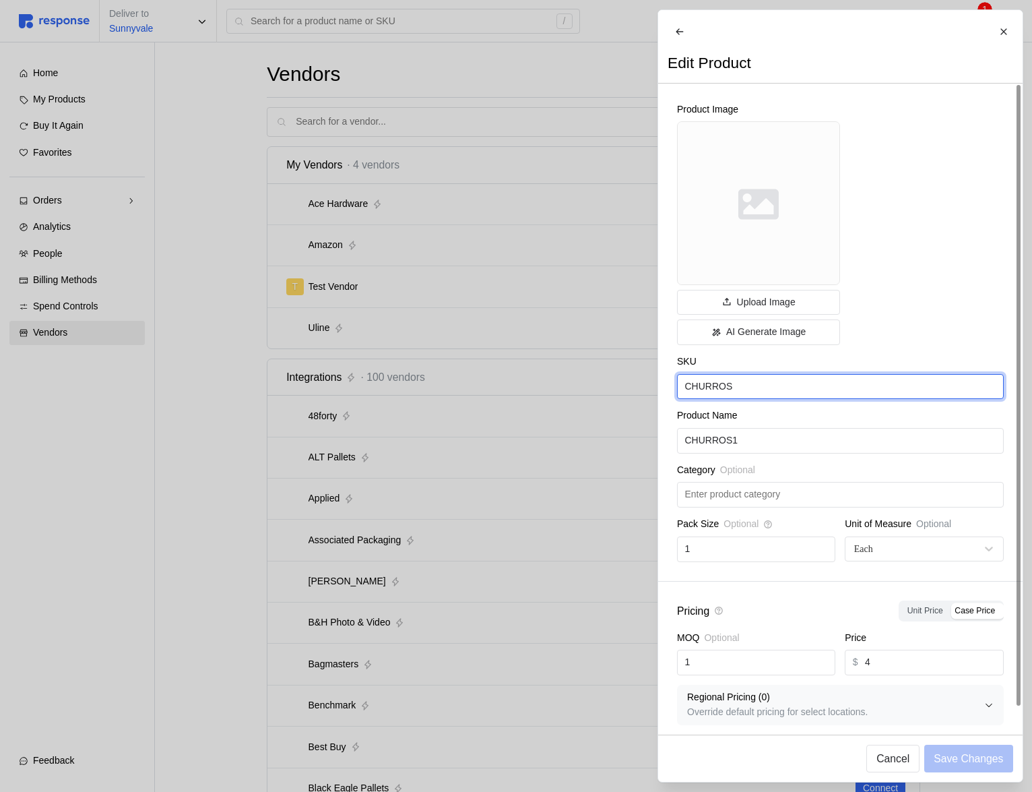
click at [795, 394] on input "CHURROS" at bounding box center [840, 387] width 311 height 24
type input "CHURROS123"
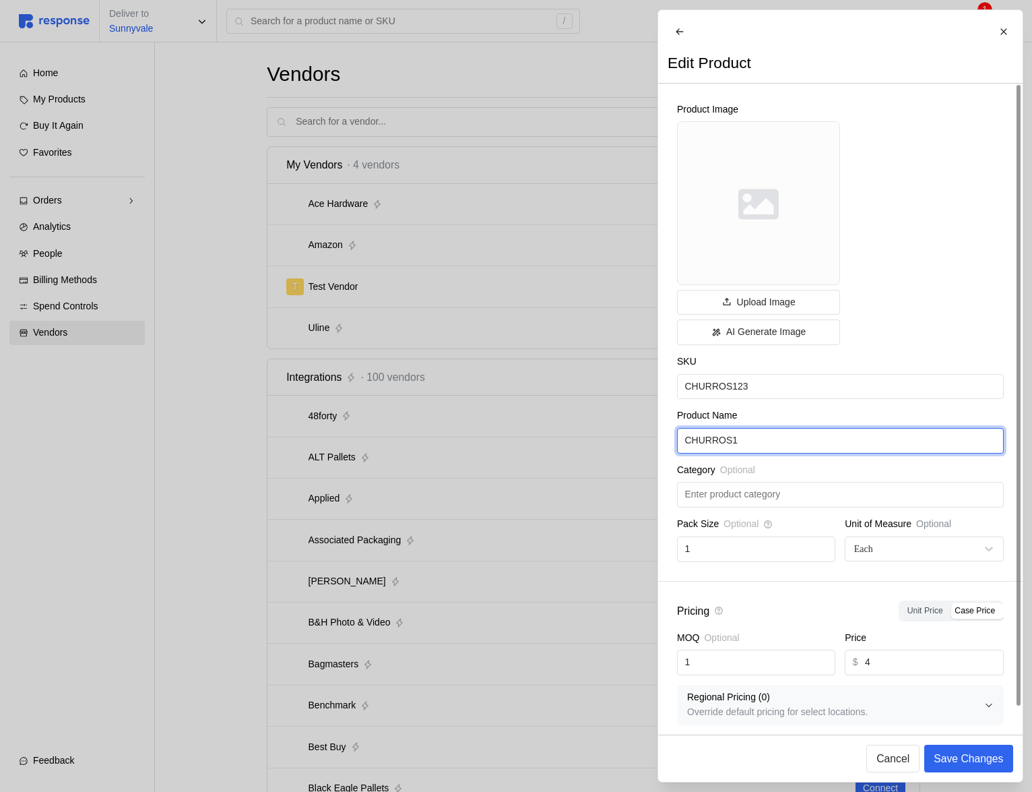
click at [779, 452] on input "CHURROS1" at bounding box center [840, 441] width 311 height 24
type input "CHURROS123"
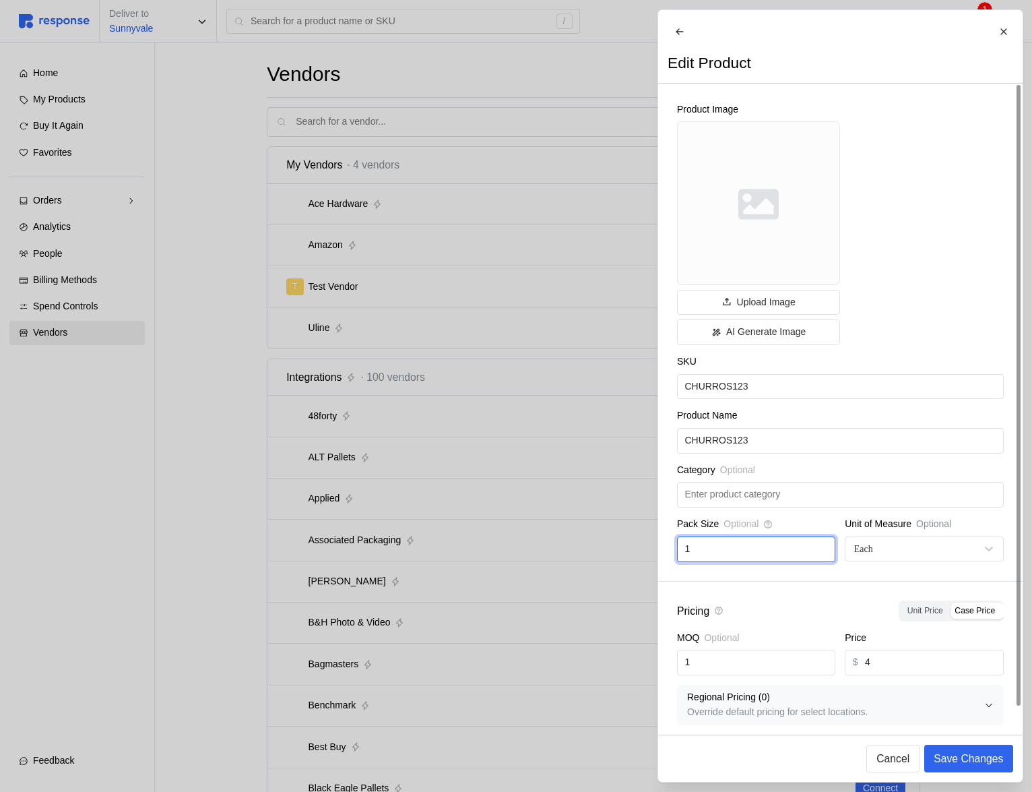
click at [745, 558] on input "1" at bounding box center [756, 549] width 143 height 24
type input "2"
click at [717, 666] on input "1" at bounding box center [756, 662] width 143 height 24
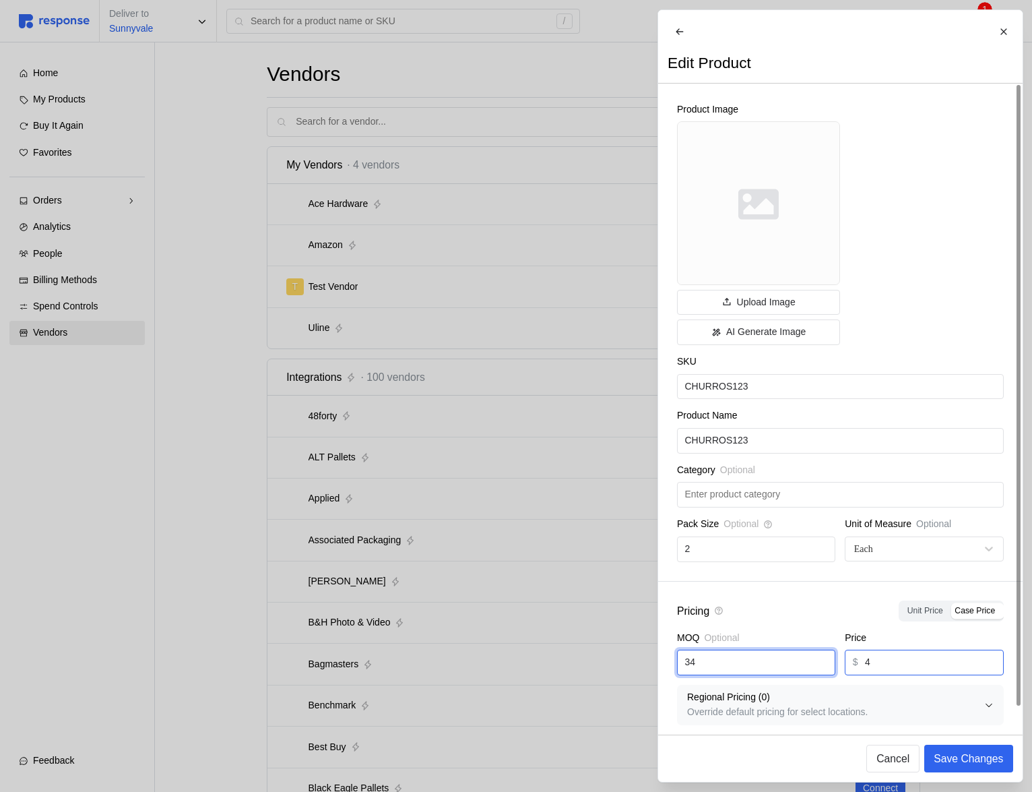
type input "34"
click at [899, 669] on input "4" at bounding box center [930, 662] width 131 height 24
type input "5"
click at [987, 752] on p "Save Changes" at bounding box center [968, 758] width 69 height 17
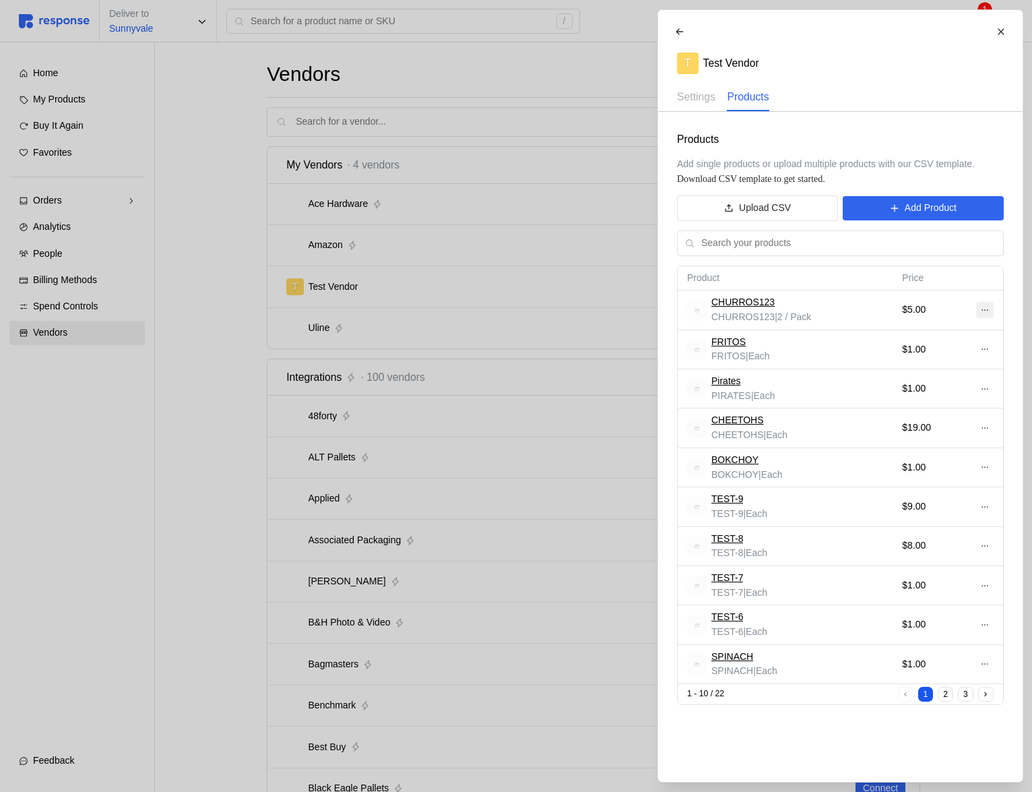
click at [983, 303] on button at bounding box center [985, 310] width 18 height 16
click at [945, 334] on p "Edit" at bounding box center [941, 338] width 86 height 15
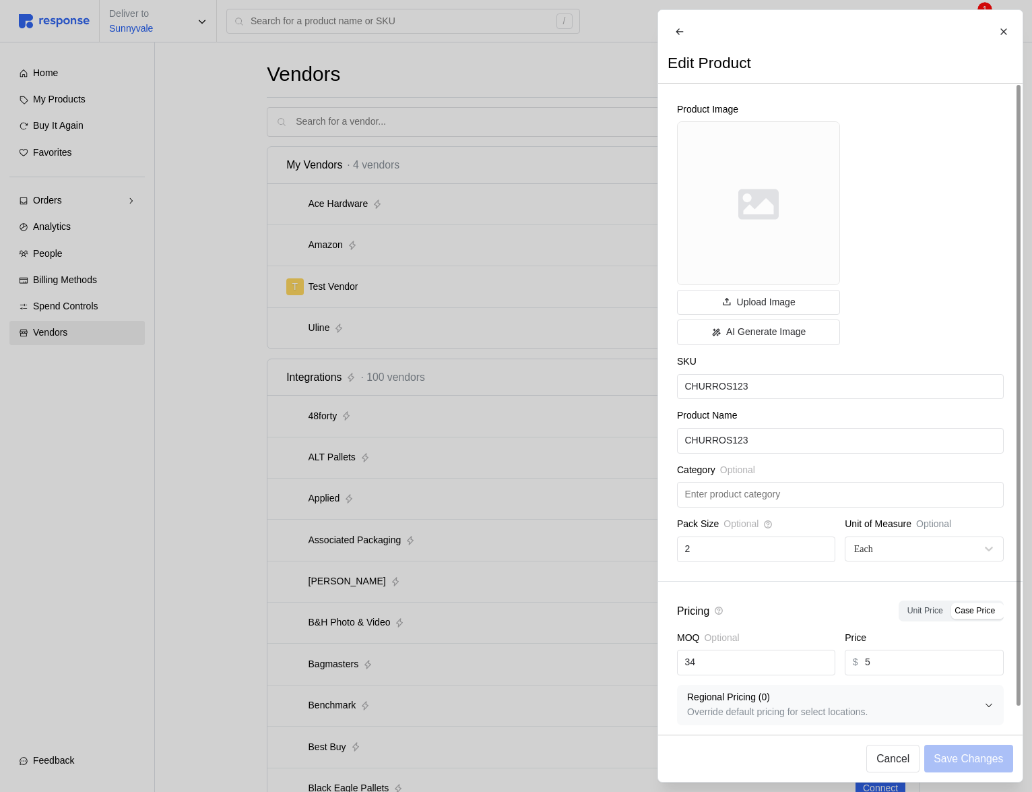
click at [541, 417] on div at bounding box center [516, 396] width 1032 height 792
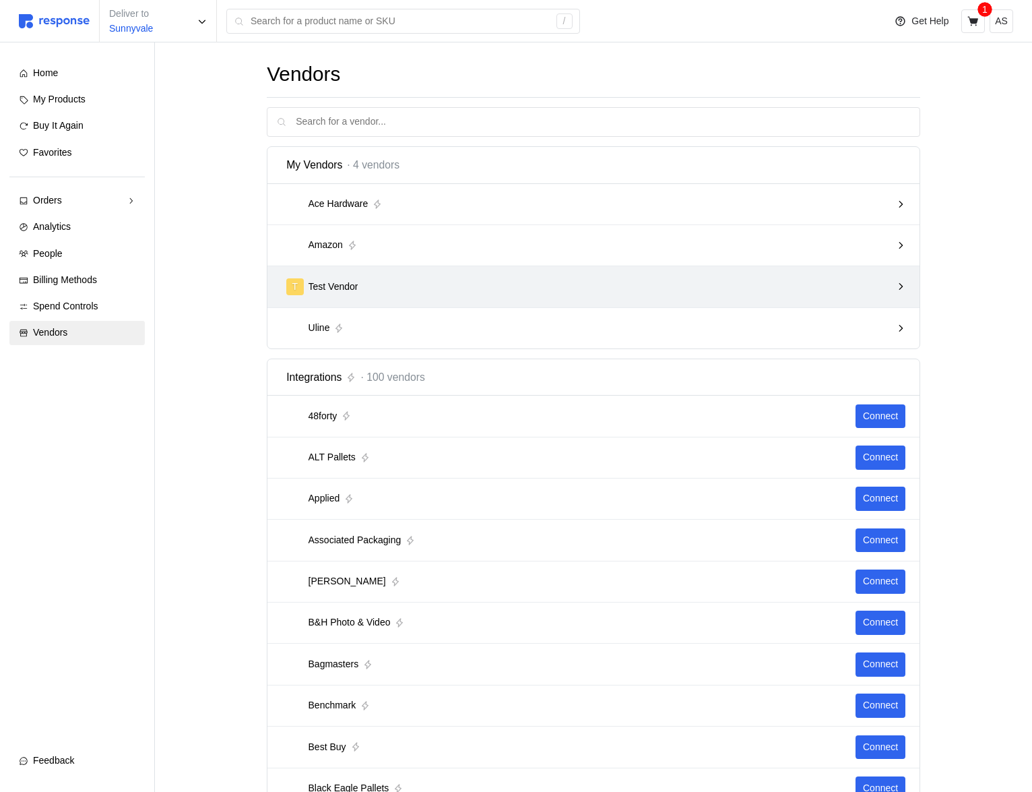
click at [600, 288] on div "T Test Vendor" at bounding box center [588, 286] width 605 height 17
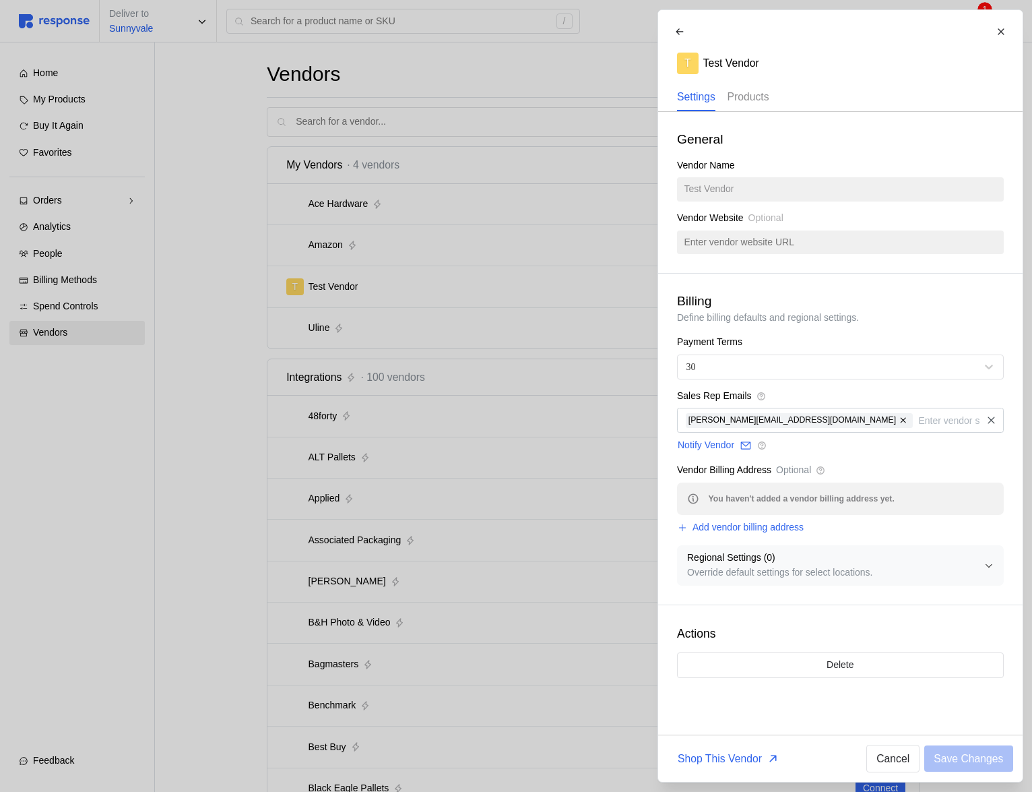
click at [762, 88] on p "Products" at bounding box center [748, 96] width 42 height 17
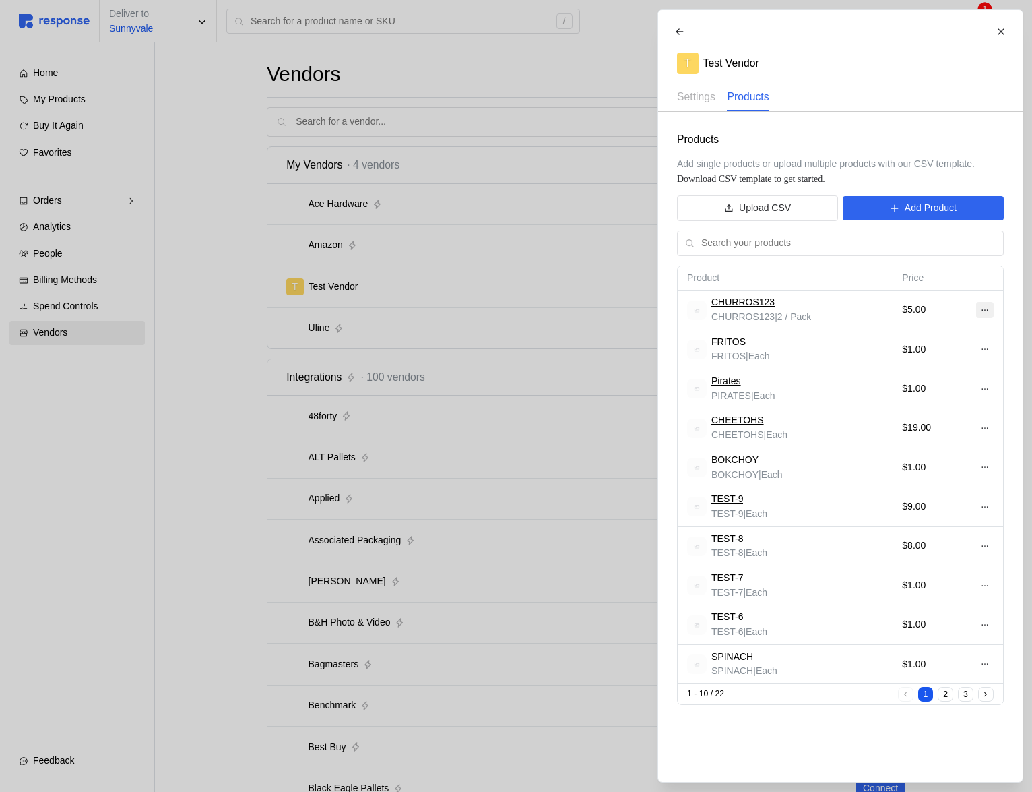
click at [983, 307] on icon at bounding box center [984, 309] width 9 height 9
click at [943, 337] on p "Edit" at bounding box center [941, 338] width 86 height 15
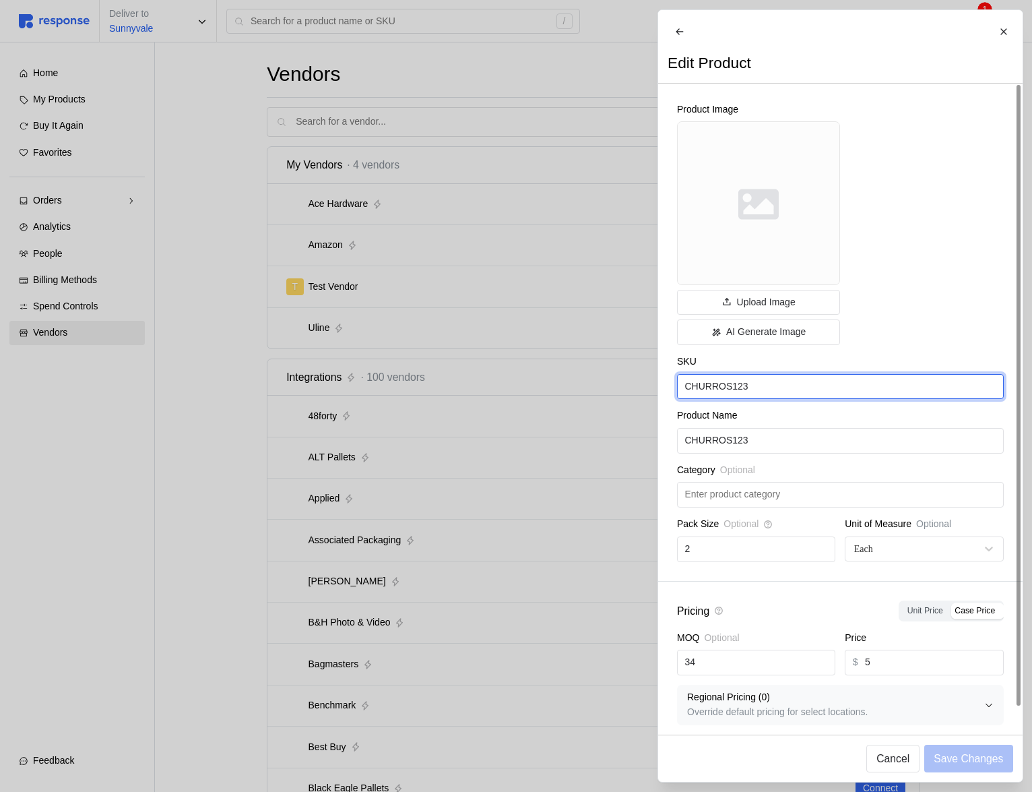
click at [789, 395] on input "CHURROS123" at bounding box center [840, 387] width 311 height 24
type input "CHURROS"
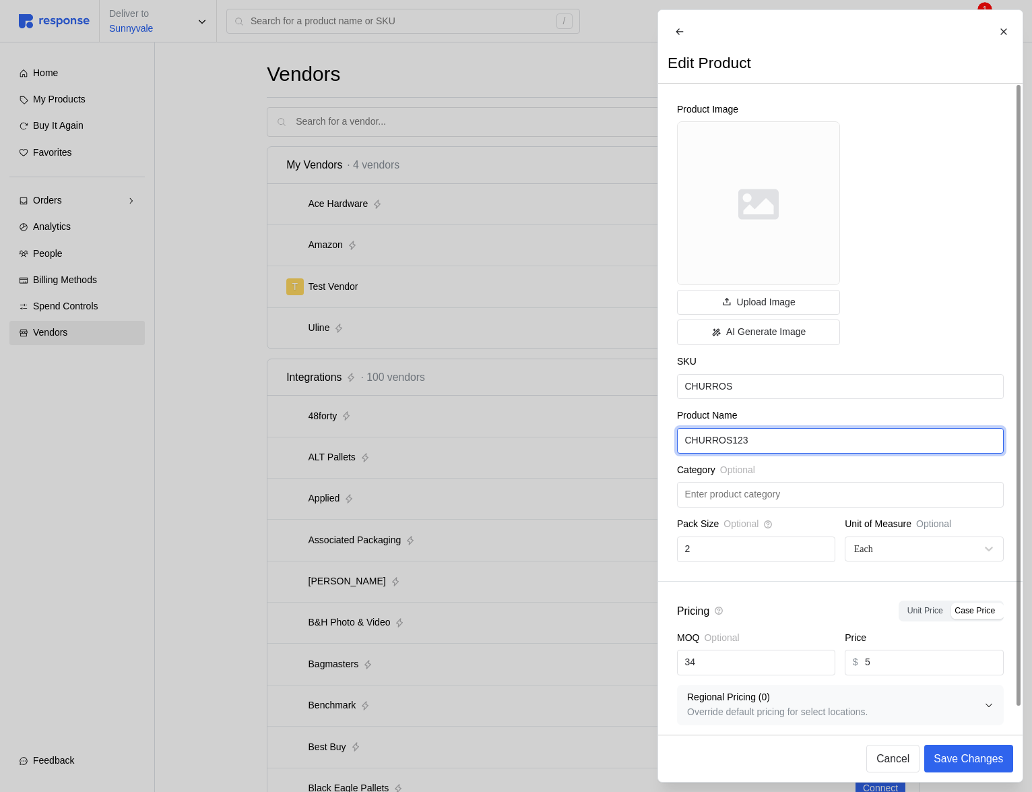
click at [799, 450] on input "CHURROS123" at bounding box center [840, 441] width 311 height 24
type input "CHURROS"
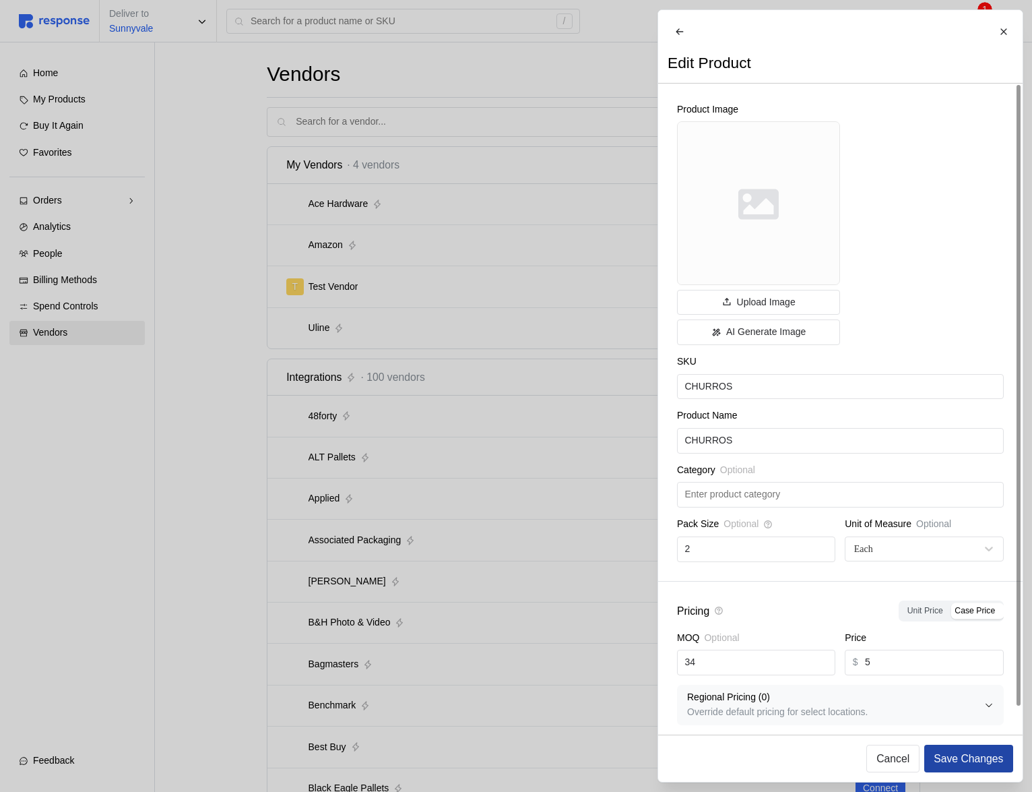
click at [976, 760] on p "Save Changes" at bounding box center [968, 758] width 69 height 17
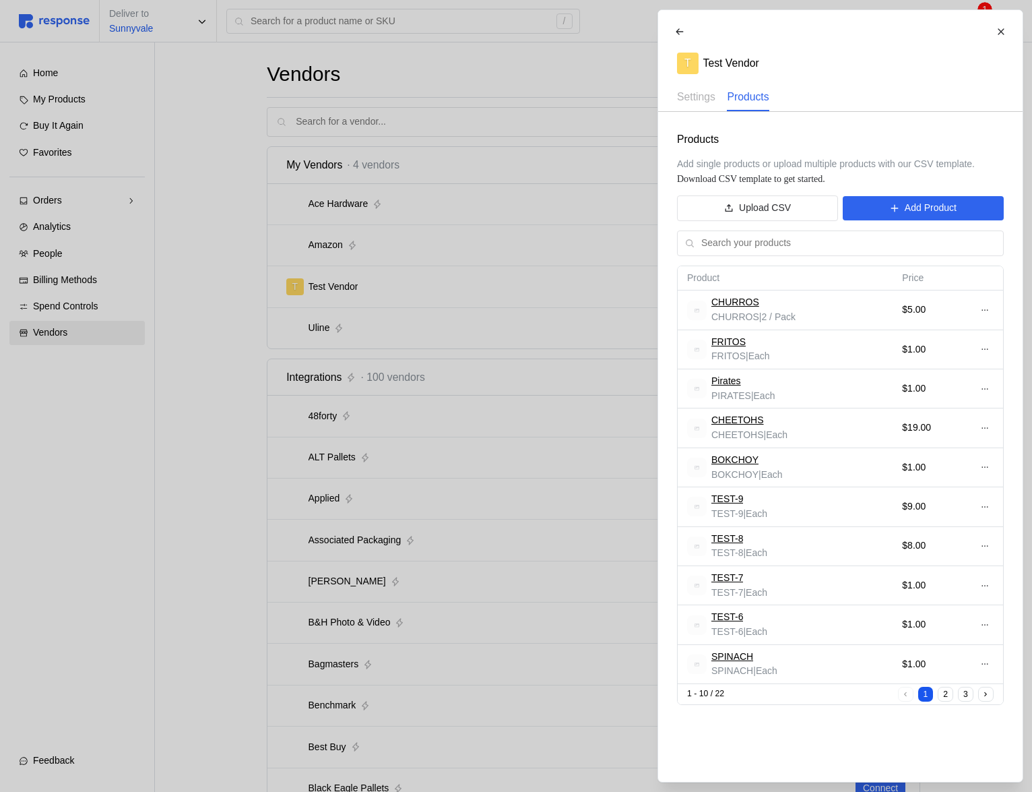
click at [445, 241] on div at bounding box center [516, 396] width 1032 height 792
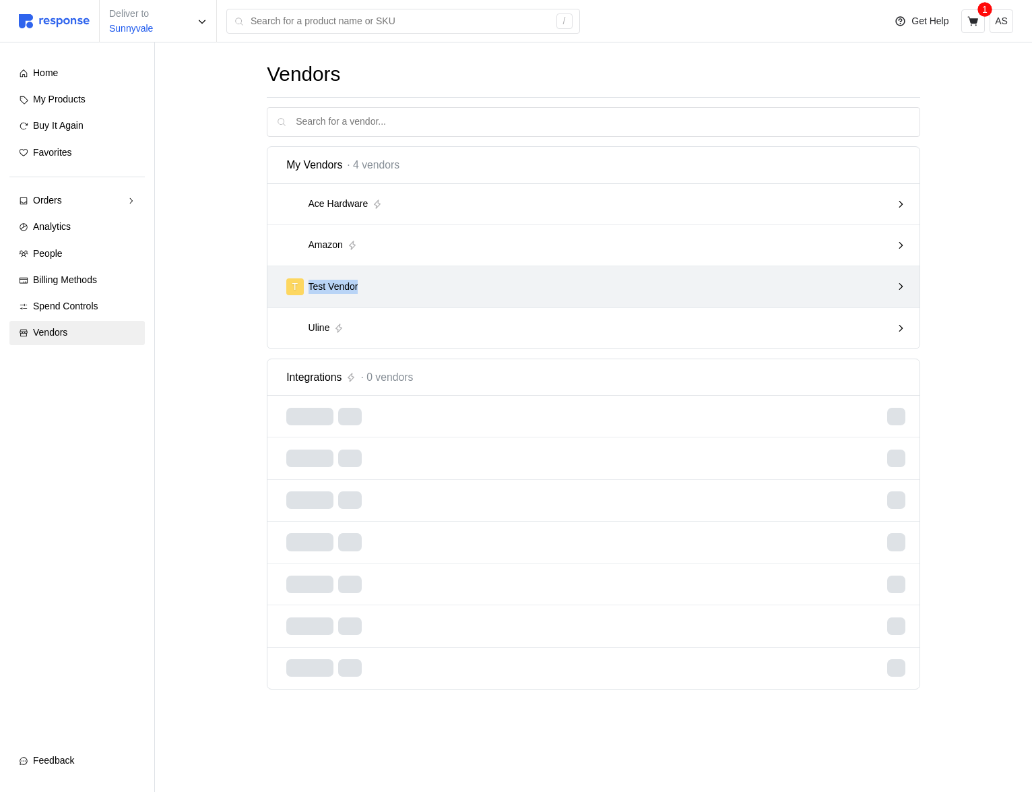
click at [520, 280] on div "T Test Vendor" at bounding box center [588, 286] width 605 height 17
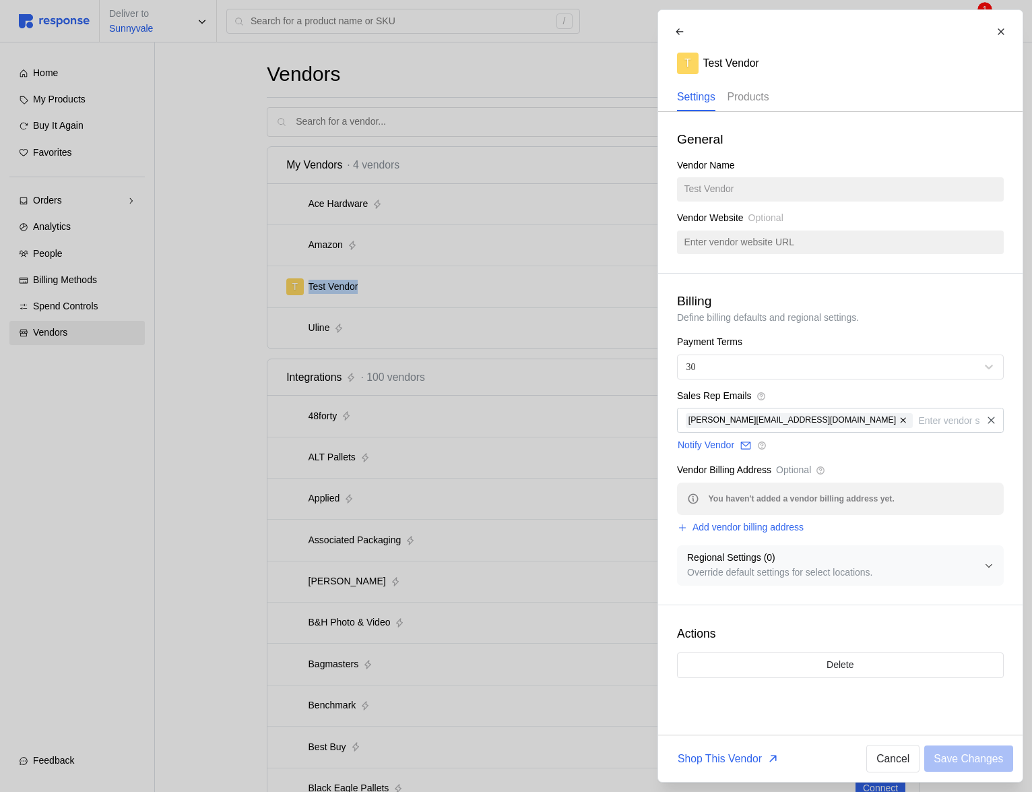
click at [746, 102] on p "Products" at bounding box center [748, 96] width 42 height 17
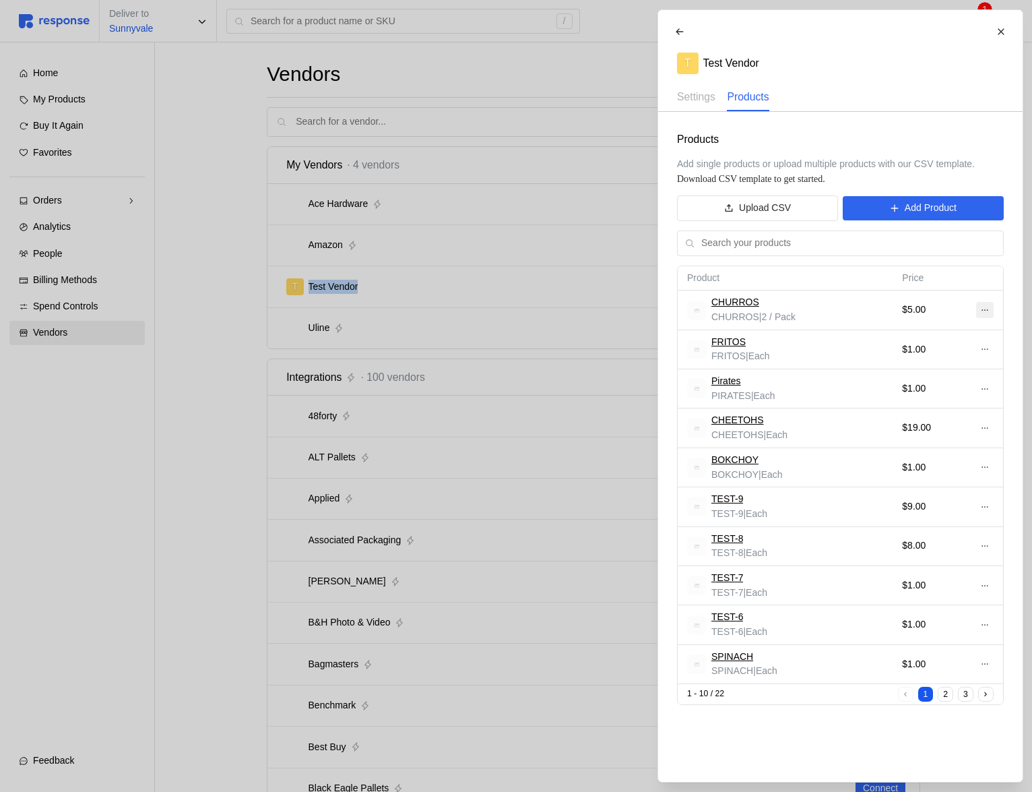
click at [985, 312] on icon at bounding box center [984, 309] width 9 height 9
click at [943, 335] on p "Edit" at bounding box center [941, 338] width 86 height 15
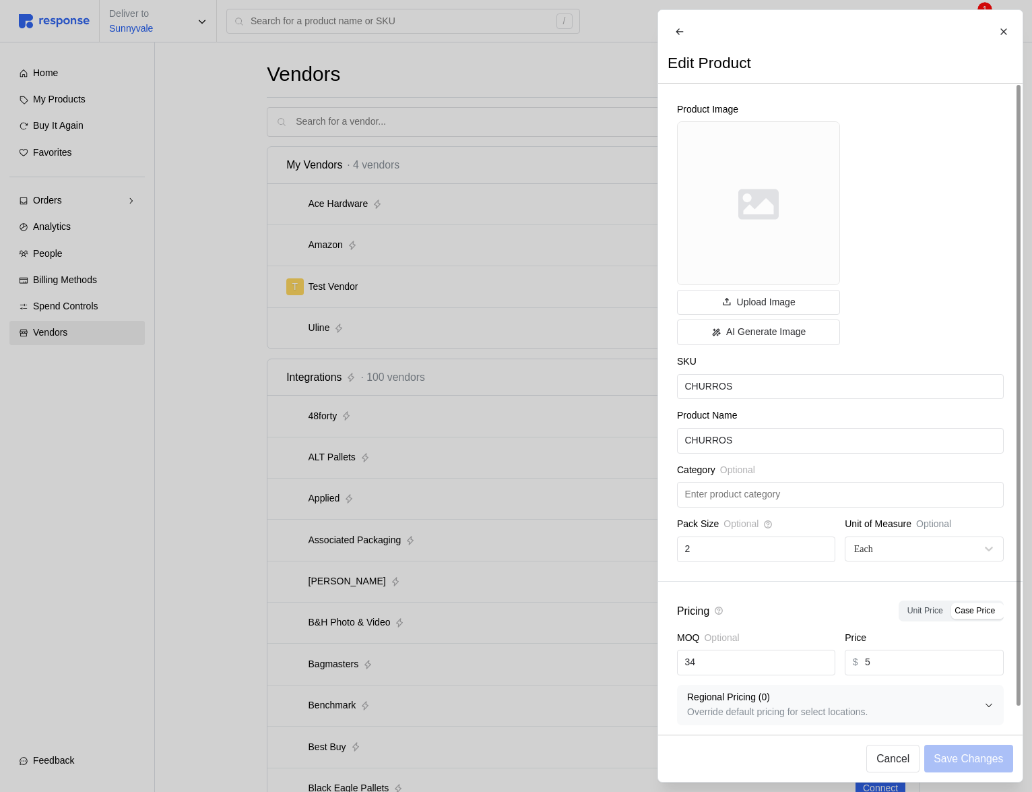
click at [448, 538] on div at bounding box center [516, 396] width 1032 height 792
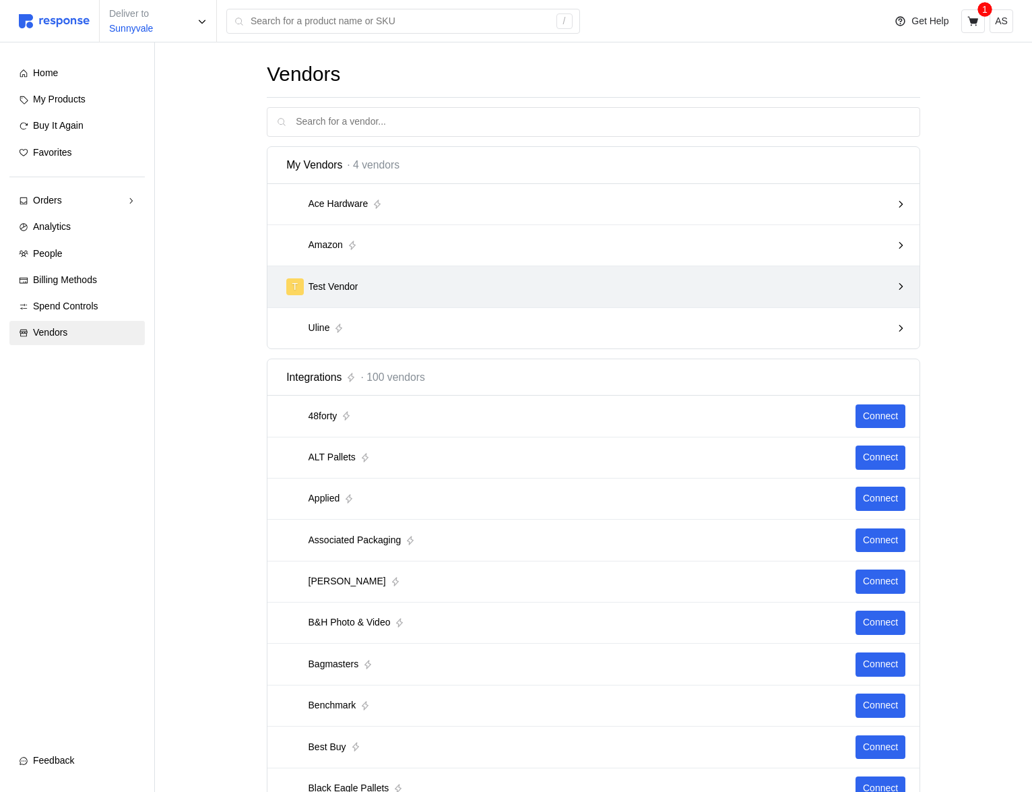
click at [695, 297] on div "T Test Vendor" at bounding box center [589, 287] width 615 height 26
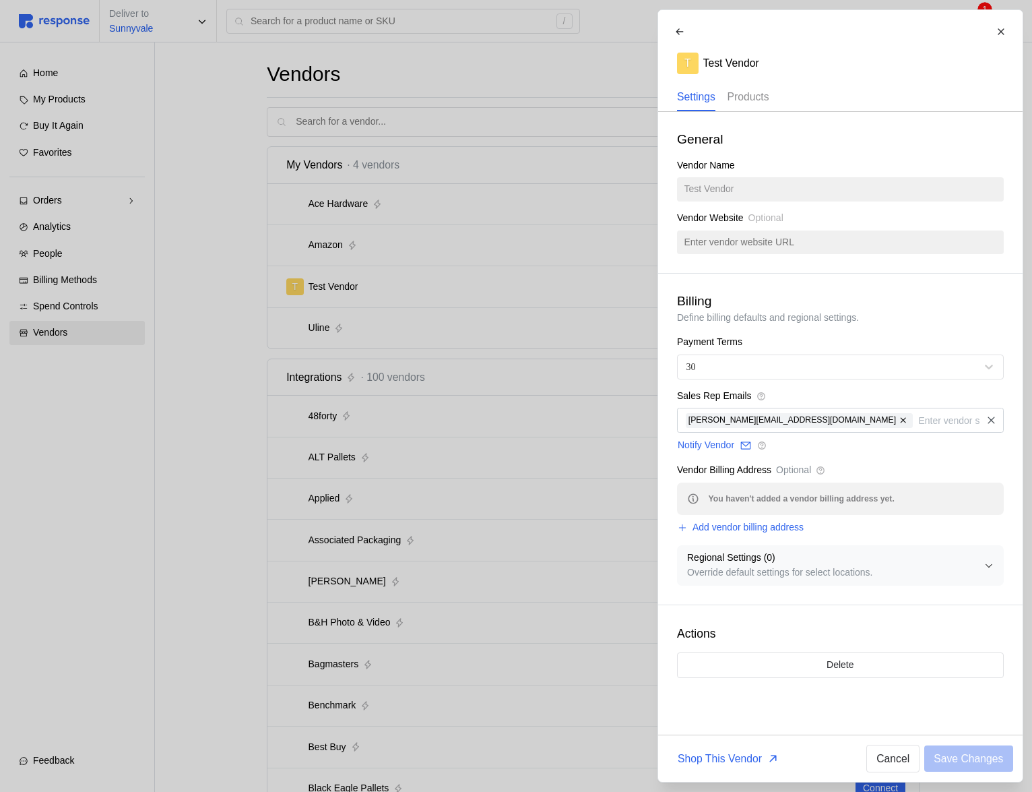
click at [754, 95] on p "Products" at bounding box center [748, 96] width 42 height 17
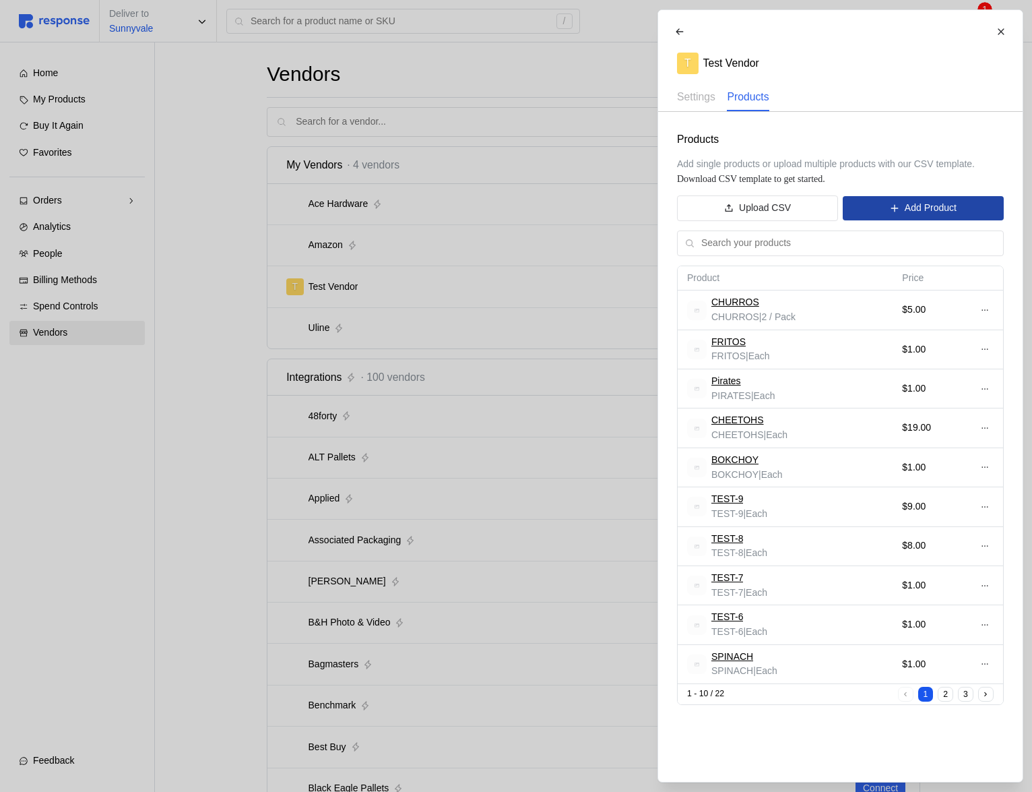
click at [891, 214] on button "Add Product" at bounding box center [923, 208] width 160 height 24
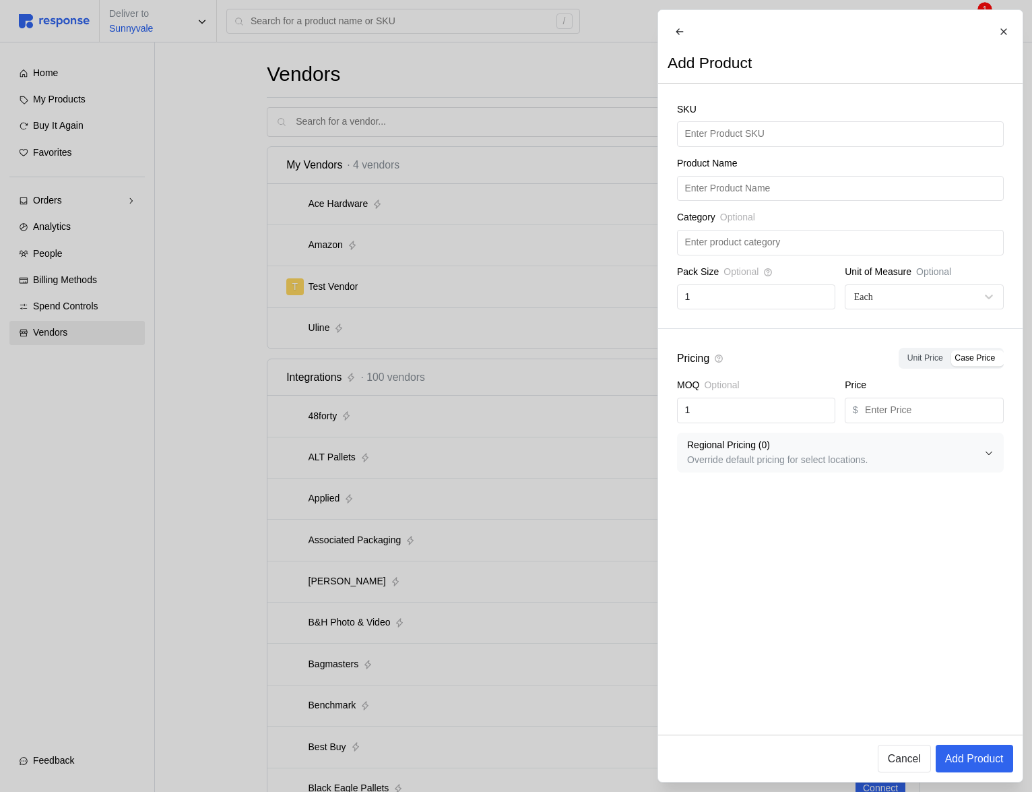
drag, startPoint x: 534, startPoint y: 276, endPoint x: 549, endPoint y: 274, distance: 14.9
click at [534, 275] on div at bounding box center [516, 396] width 1032 height 792
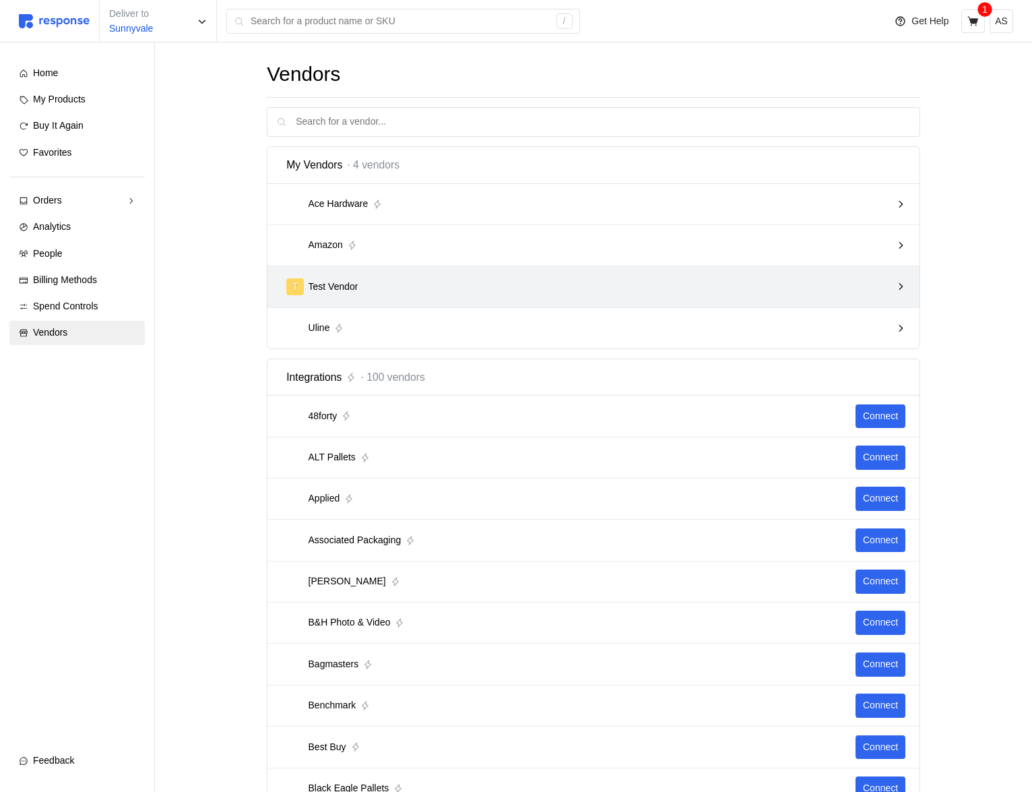
click at [827, 276] on div "T Test Vendor" at bounding box center [589, 287] width 615 height 26
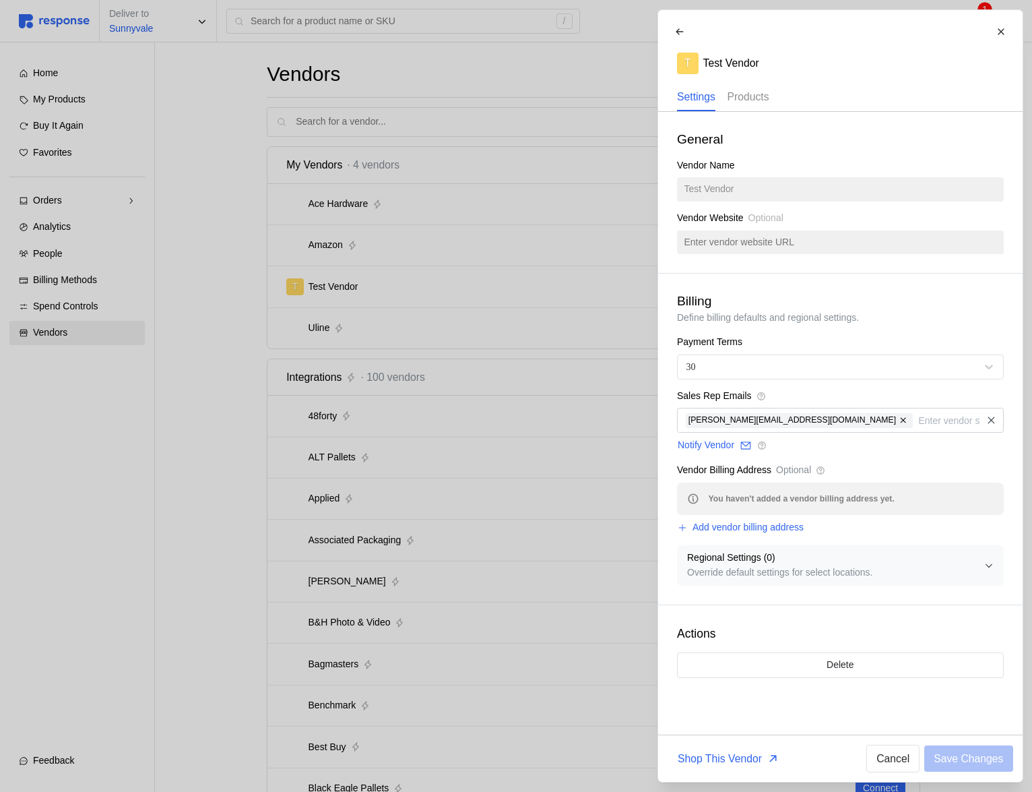
click at [759, 104] on p "Products" at bounding box center [748, 96] width 42 height 17
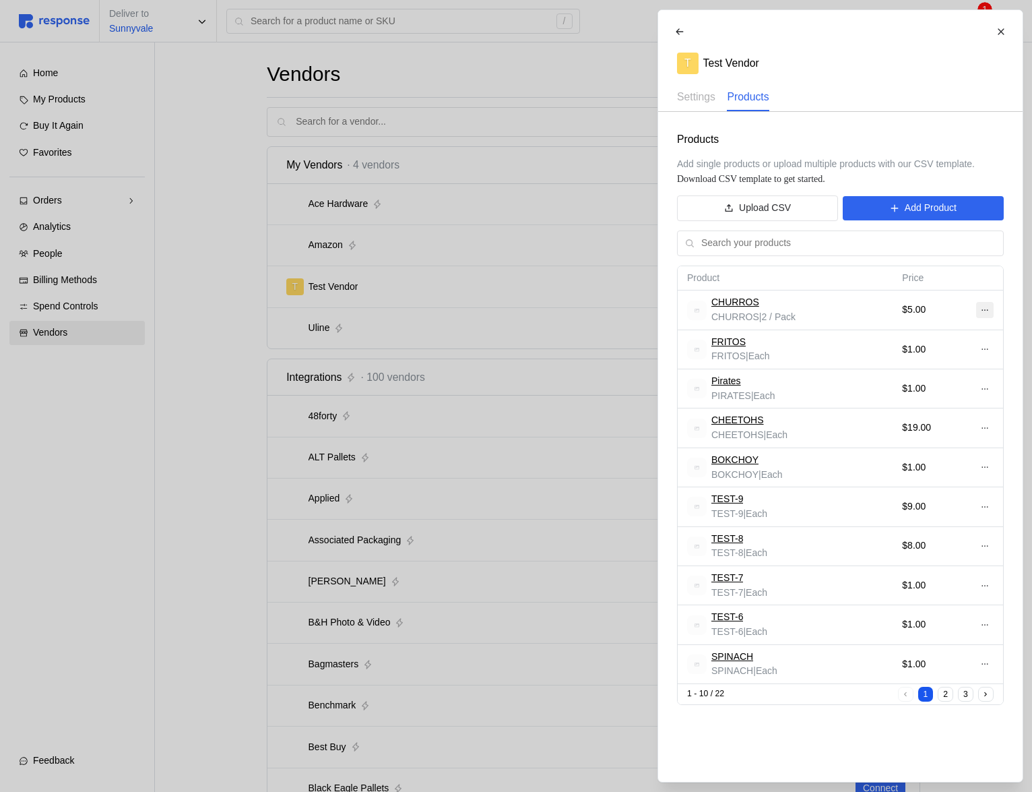
click at [977, 309] on button at bounding box center [985, 310] width 18 height 16
click at [928, 332] on p "Edit" at bounding box center [941, 338] width 86 height 15
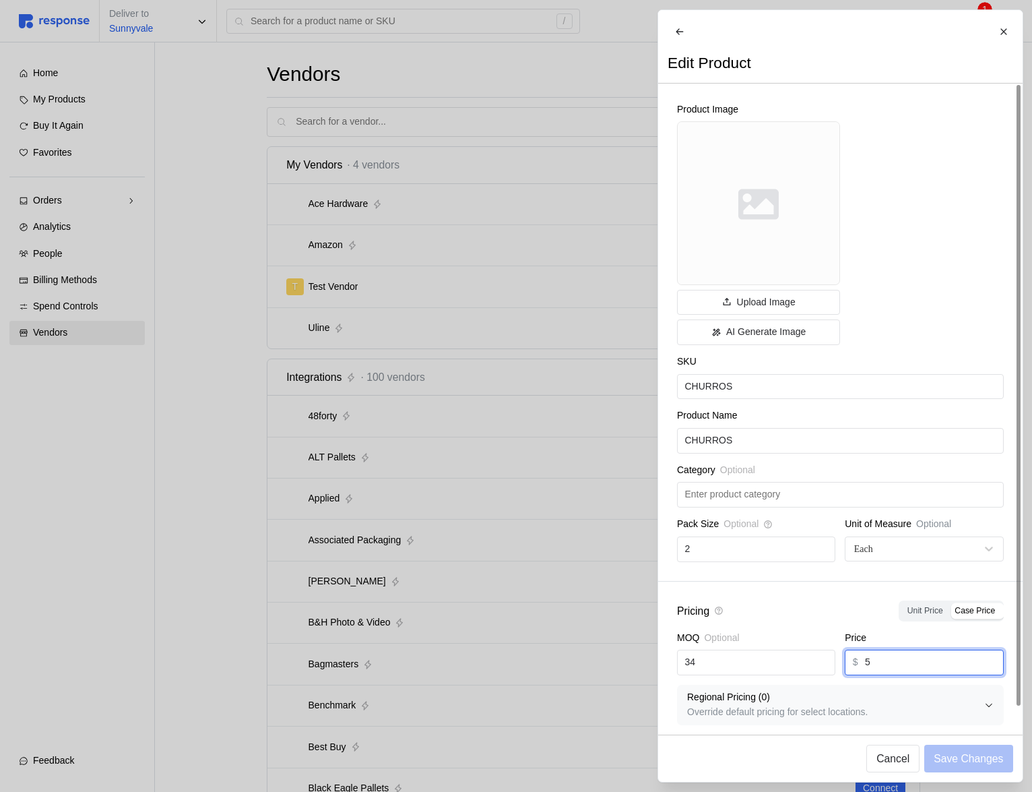
click at [891, 675] on input "5" at bounding box center [930, 662] width 131 height 24
type input "1"
click at [977, 759] on p "Save Changes" at bounding box center [968, 758] width 69 height 17
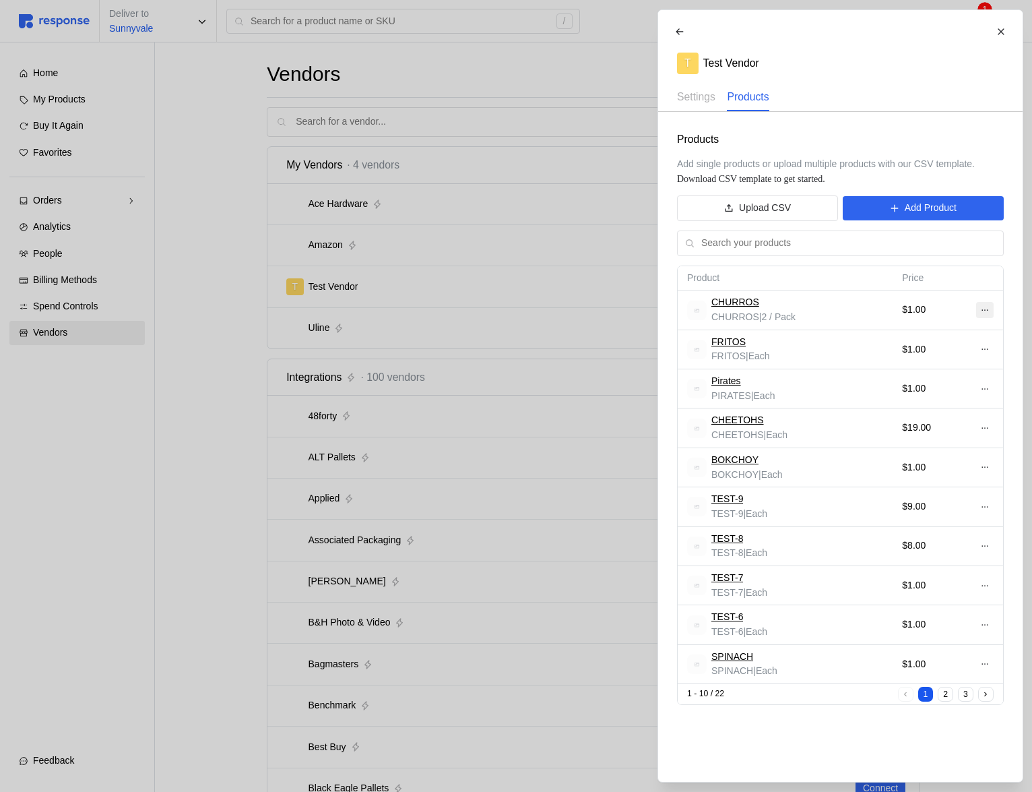
click at [984, 311] on icon at bounding box center [984, 309] width 9 height 9
click at [908, 336] on p "Edit" at bounding box center [941, 338] width 86 height 15
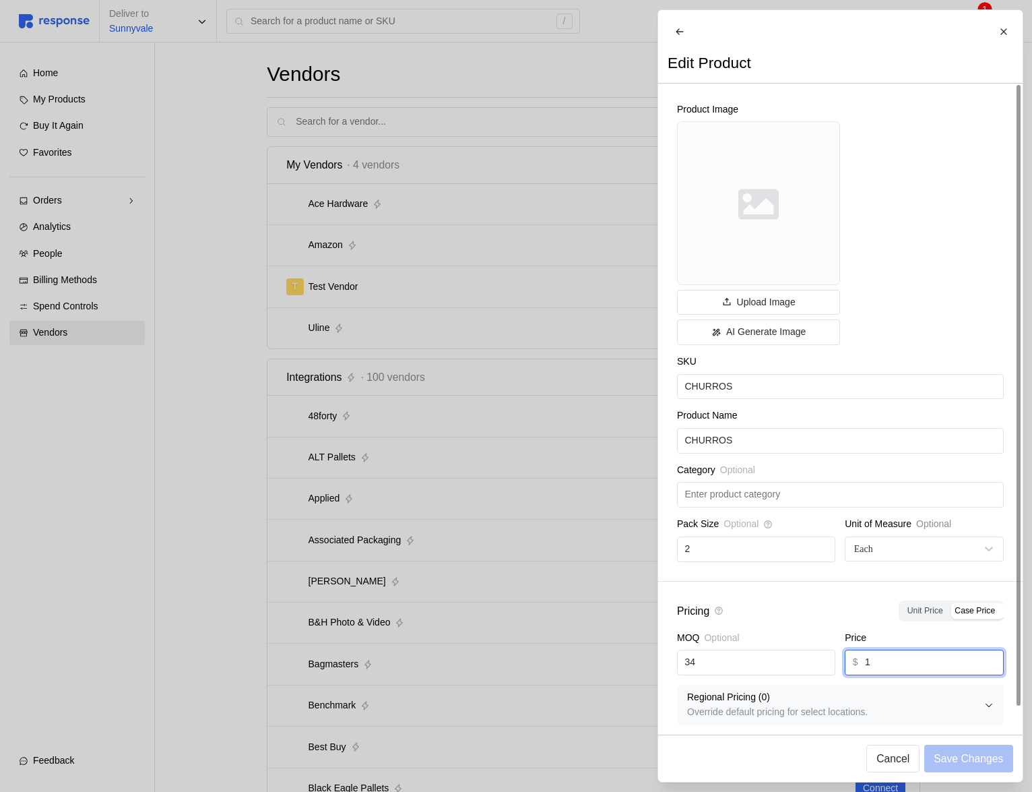
click at [879, 675] on input "1" at bounding box center [930, 662] width 131 height 24
click at [878, 675] on input "1" at bounding box center [930, 662] width 131 height 24
type input "4"
click at [956, 759] on p "Save Changes" at bounding box center [968, 758] width 69 height 17
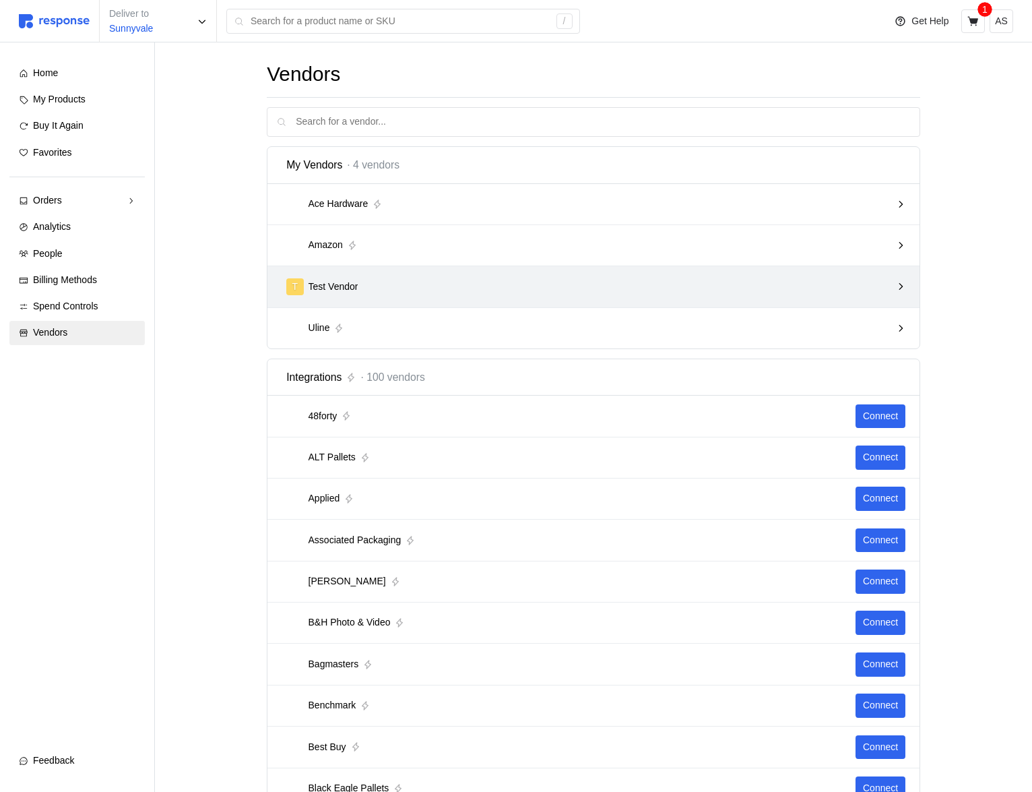
click at [537, 279] on div "T Test Vendor" at bounding box center [588, 286] width 605 height 17
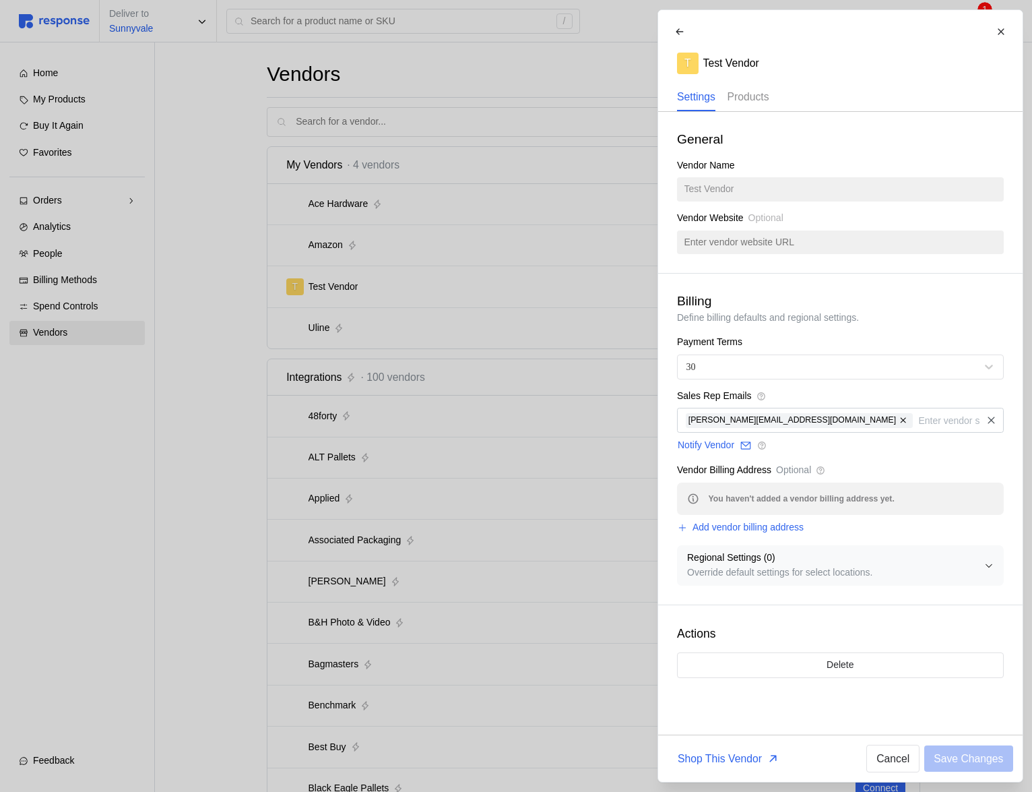
click at [742, 108] on div "Products" at bounding box center [748, 98] width 42 height 28
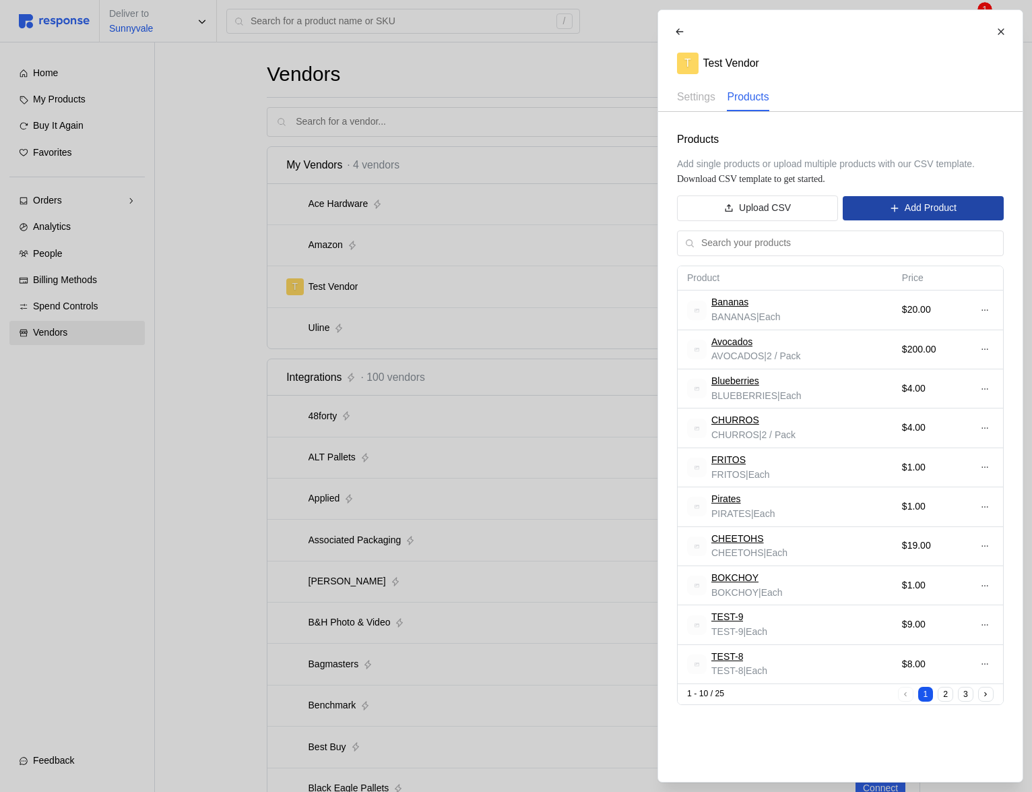
click at [917, 208] on p "Add Product" at bounding box center [930, 208] width 52 height 15
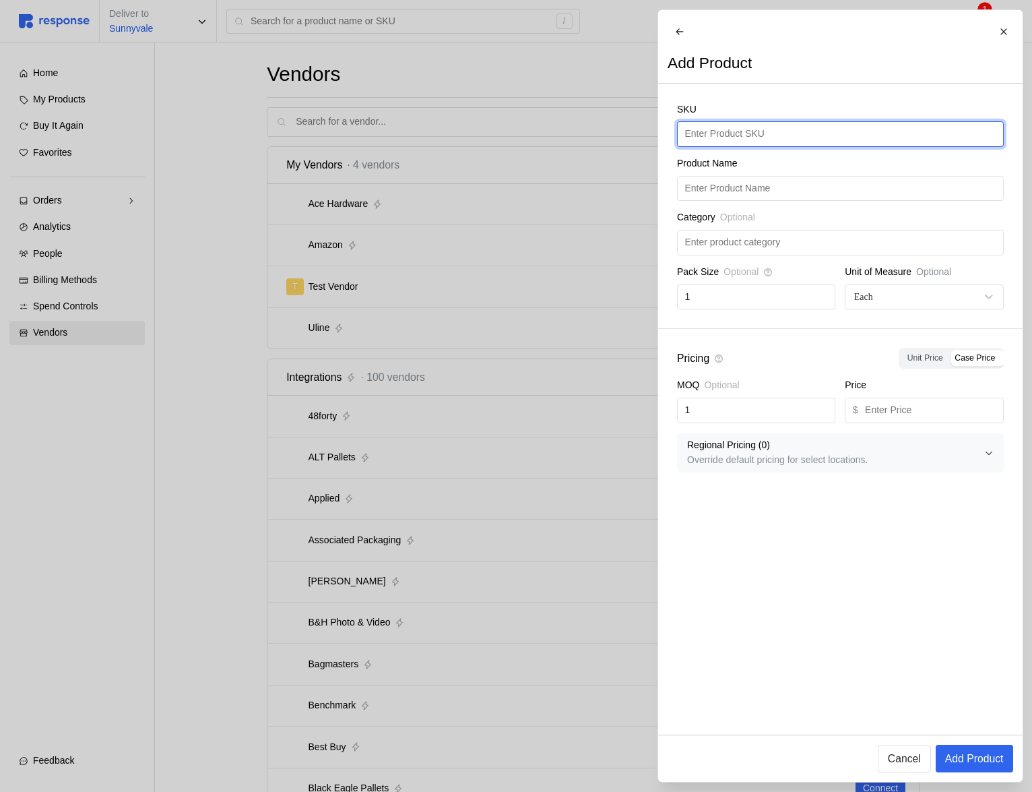
click at [742, 142] on input "text" at bounding box center [840, 134] width 311 height 24
type input "Raspberries"
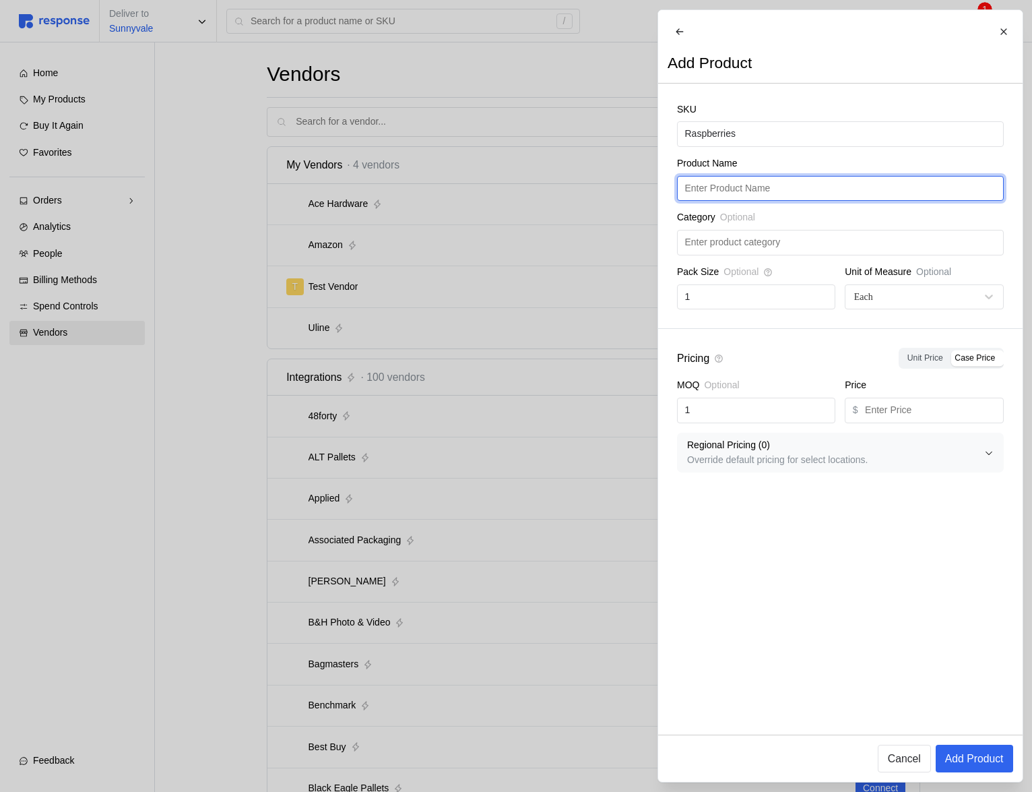
click at [752, 201] on input "text" at bounding box center [840, 189] width 311 height 24
paste input "Raspberries"
type input "Raspberries"
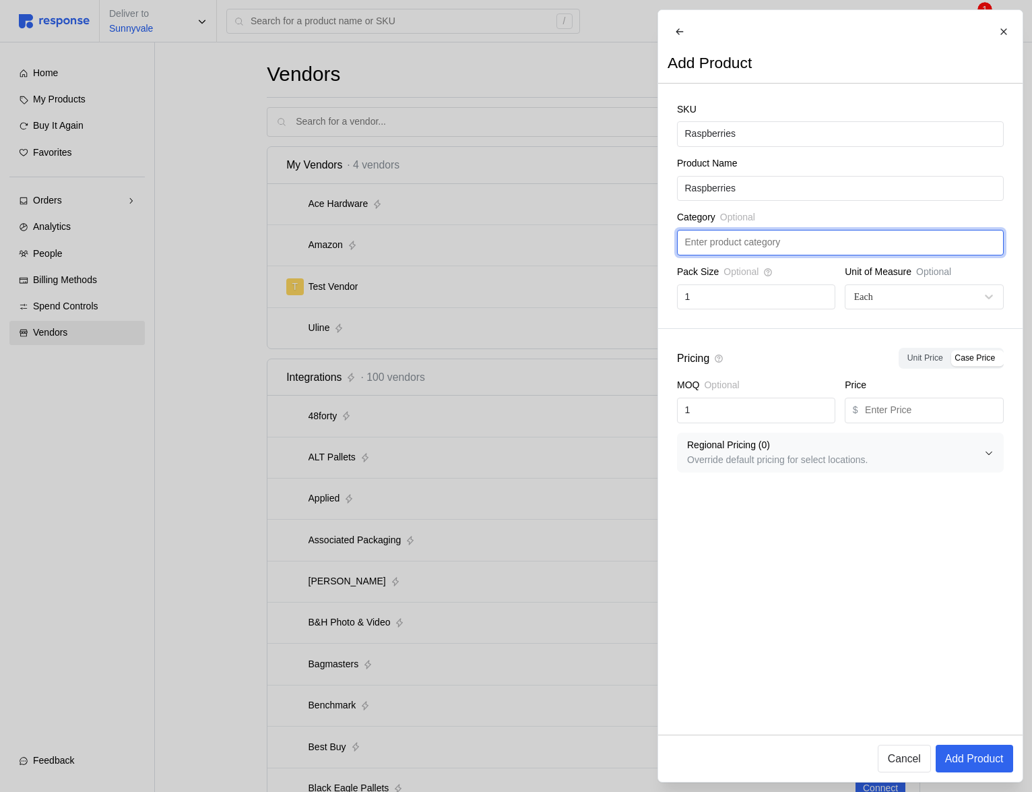
click at [758, 255] on input "text" at bounding box center [840, 242] width 311 height 24
type input "Fruit"
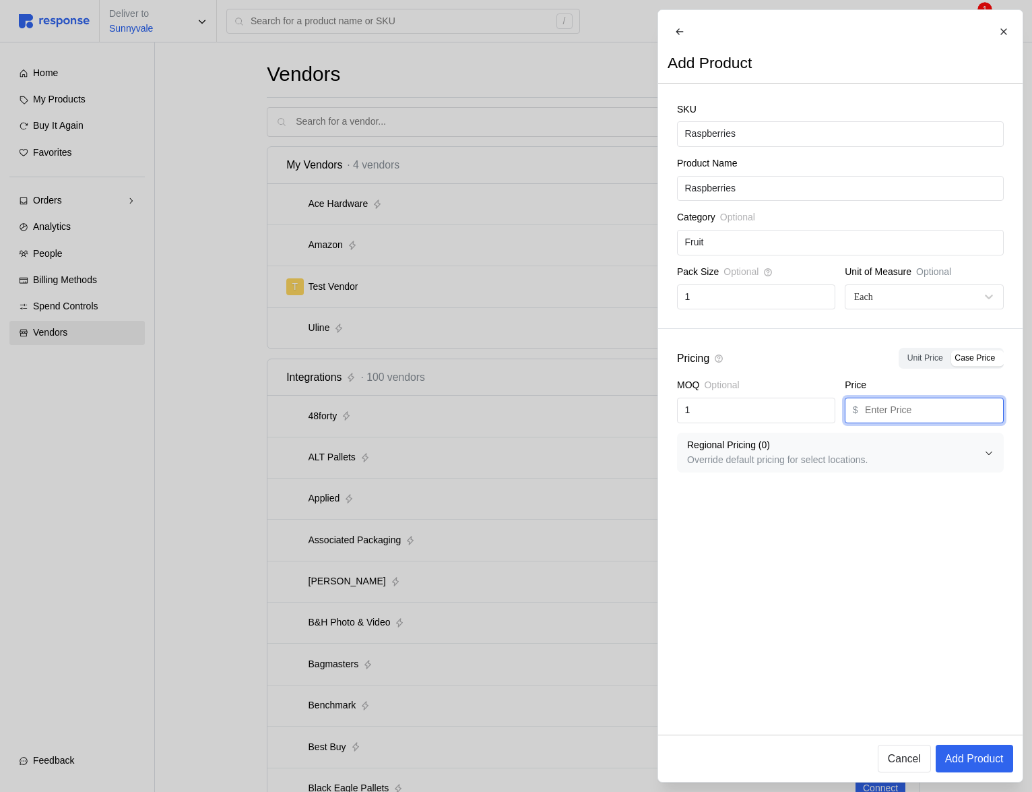
click at [908, 418] on input "text" at bounding box center [930, 410] width 131 height 24
type input "6.95"
click at [985, 755] on p "Add Product" at bounding box center [974, 758] width 59 height 17
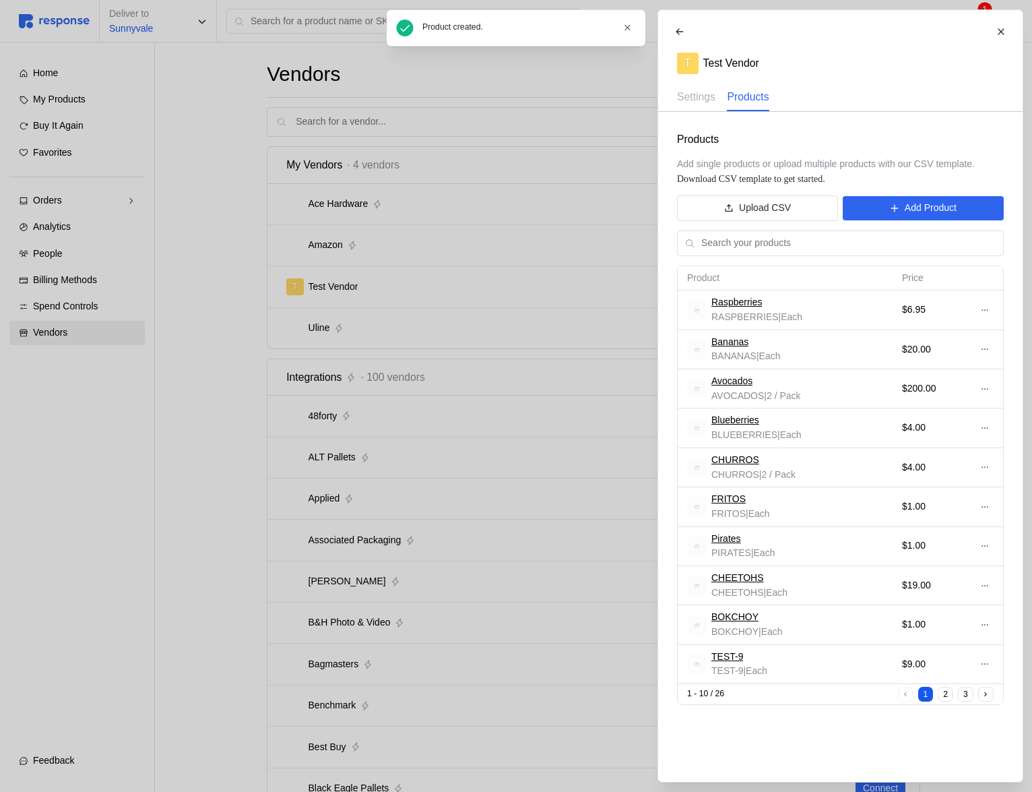
click at [561, 385] on div at bounding box center [516, 396] width 1032 height 792
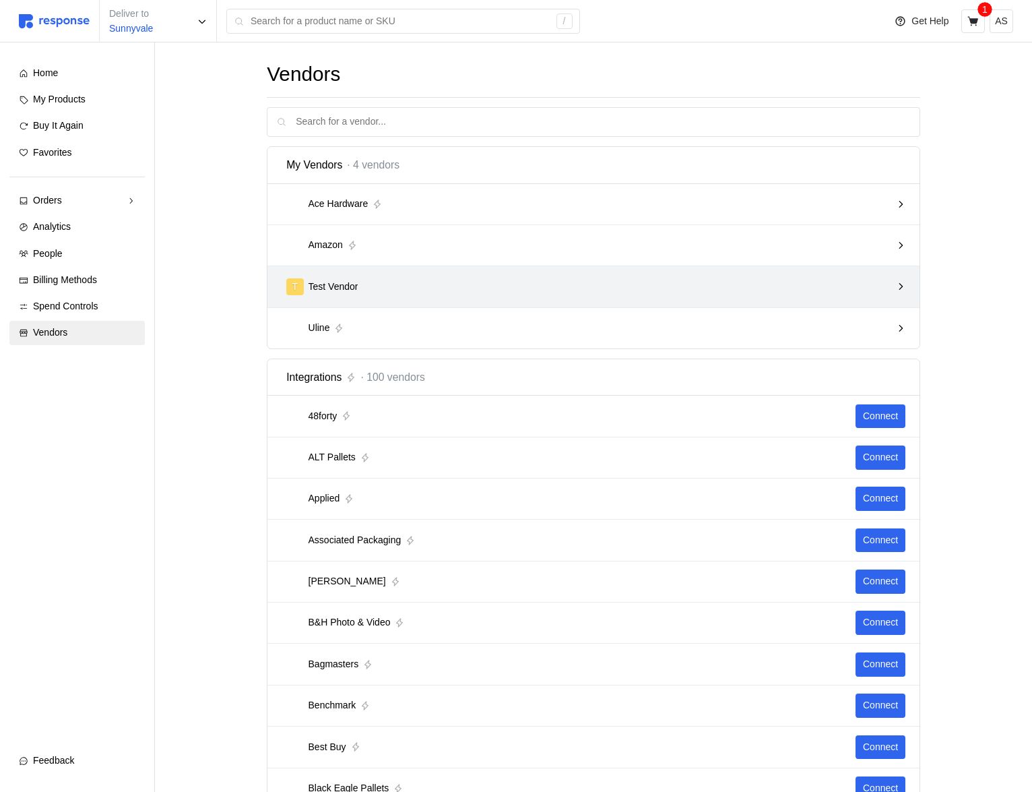
click at [462, 291] on div "T Test Vendor" at bounding box center [588, 286] width 605 height 17
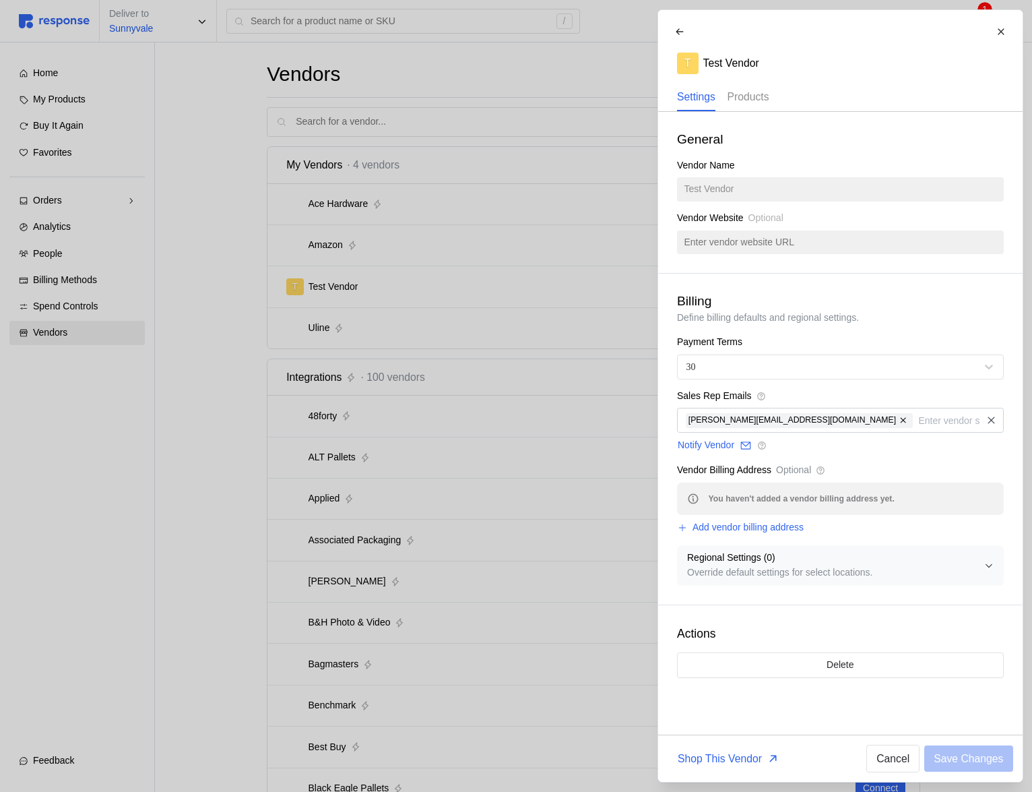
click at [755, 102] on p "Products" at bounding box center [748, 96] width 42 height 17
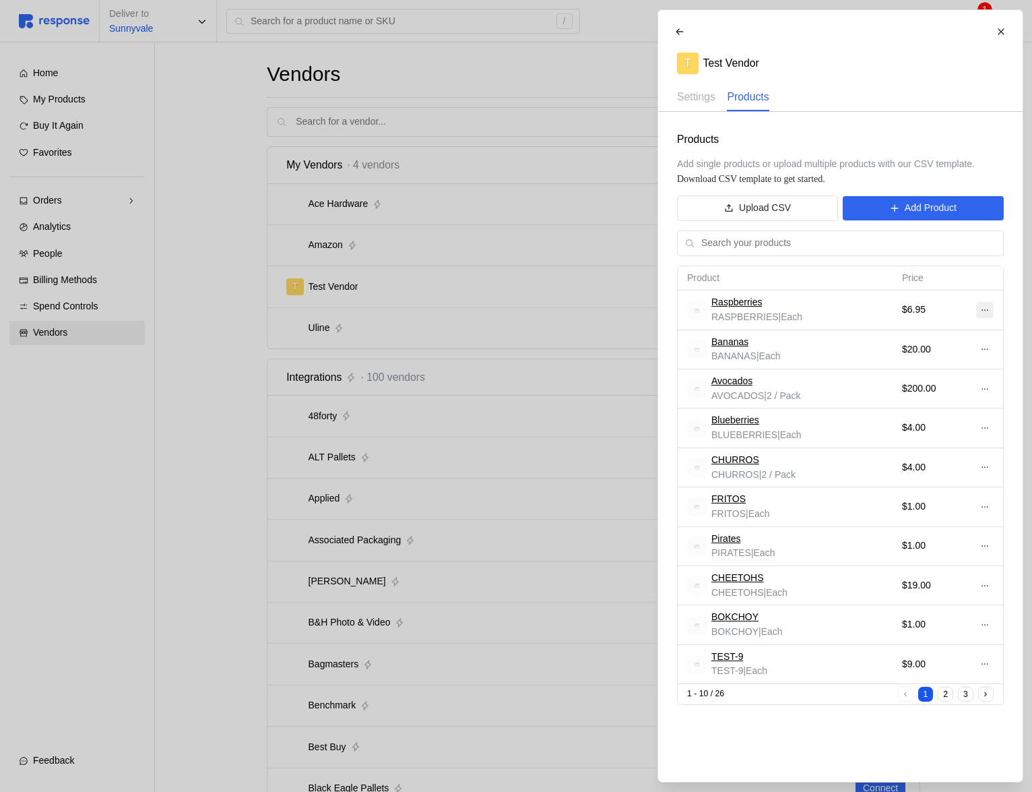
click at [992, 309] on button at bounding box center [985, 310] width 18 height 16
click at [950, 329] on button "Edit" at bounding box center [934, 338] width 107 height 24
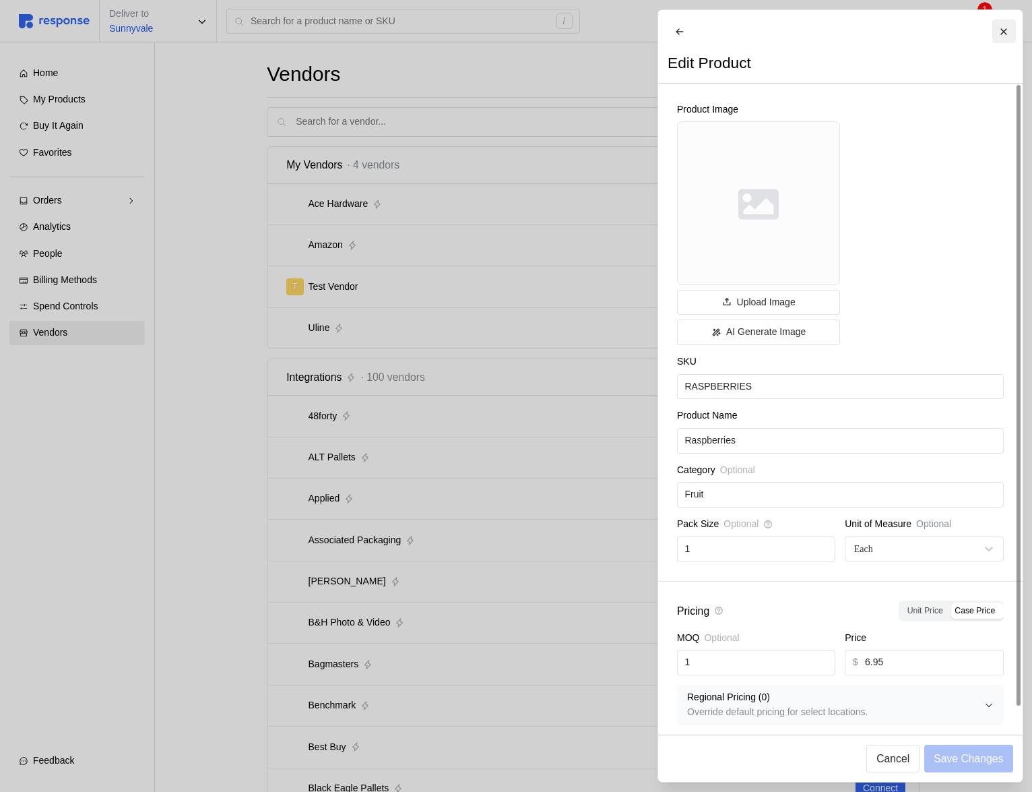
click at [1006, 28] on icon at bounding box center [1003, 31] width 9 height 9
